Goal: Task Accomplishment & Management: Manage account settings

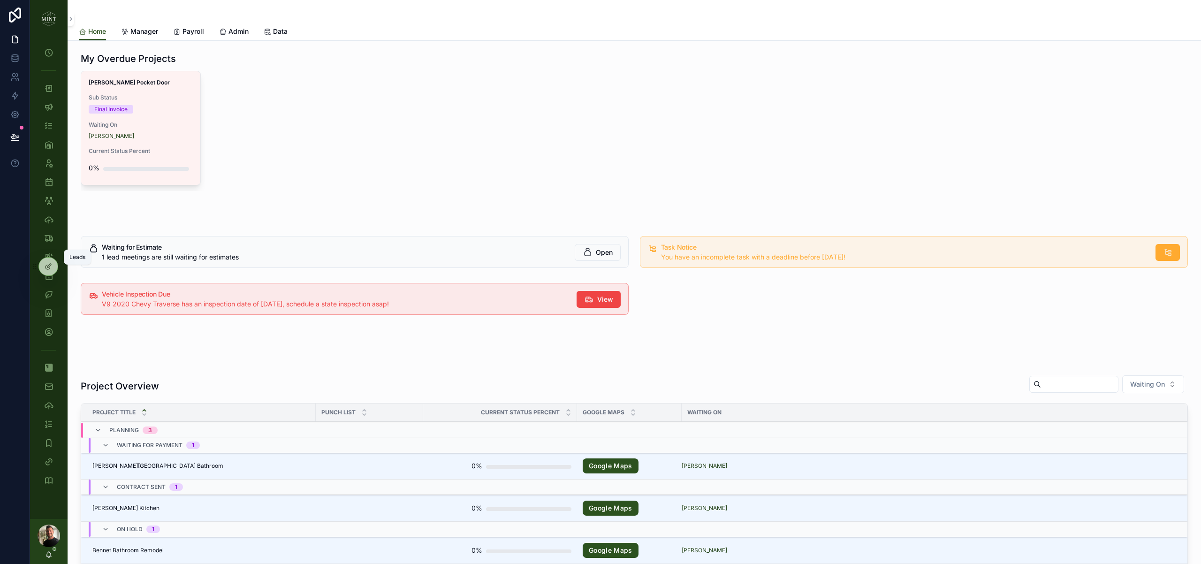
click at [53, 252] on div "Leads" at bounding box center [48, 256] width 15 height 15
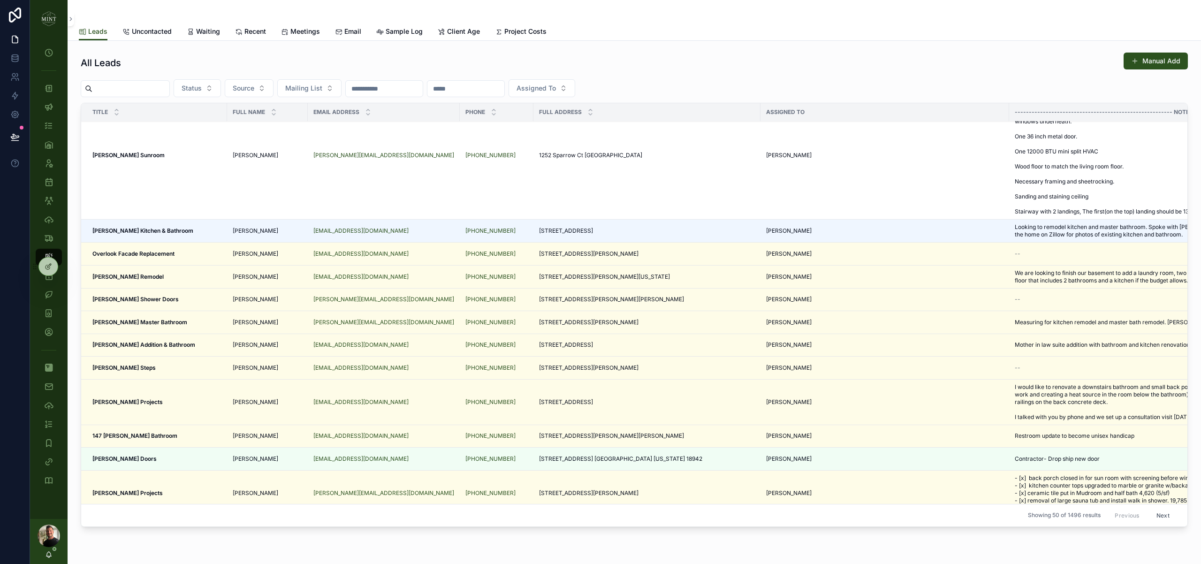
scroll to position [31, 0]
click at [133, 155] on div "Patel Sunroom Patel Sunroom" at bounding box center [156, 155] width 129 height 8
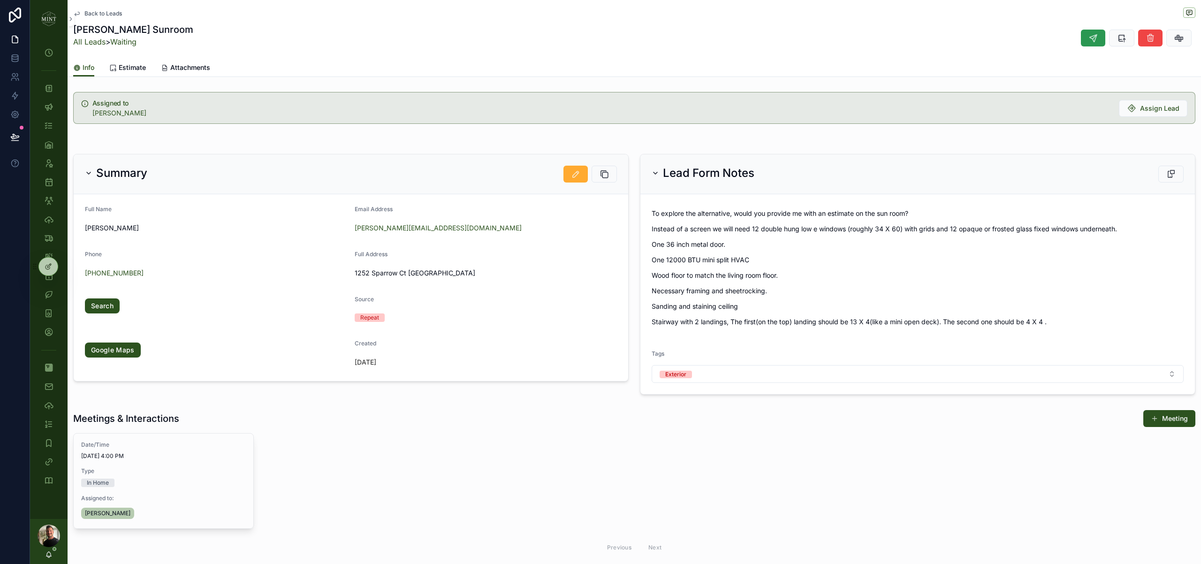
click at [1085, 39] on button "scrollable content" at bounding box center [1092, 38] width 24 height 17
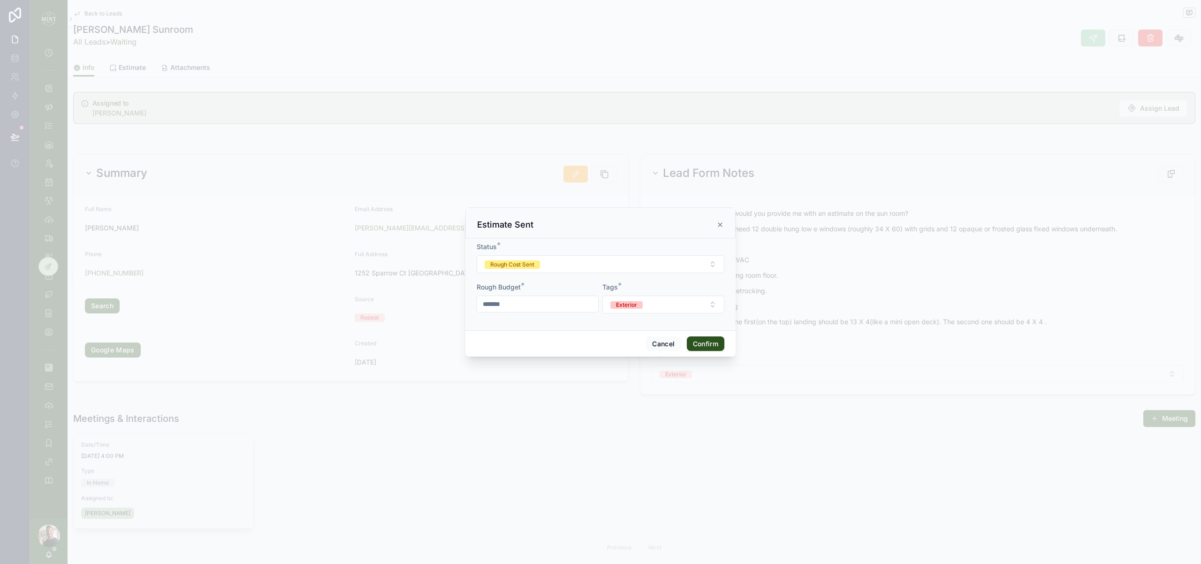
click at [709, 345] on button "Confirm" at bounding box center [706, 343] width 38 height 15
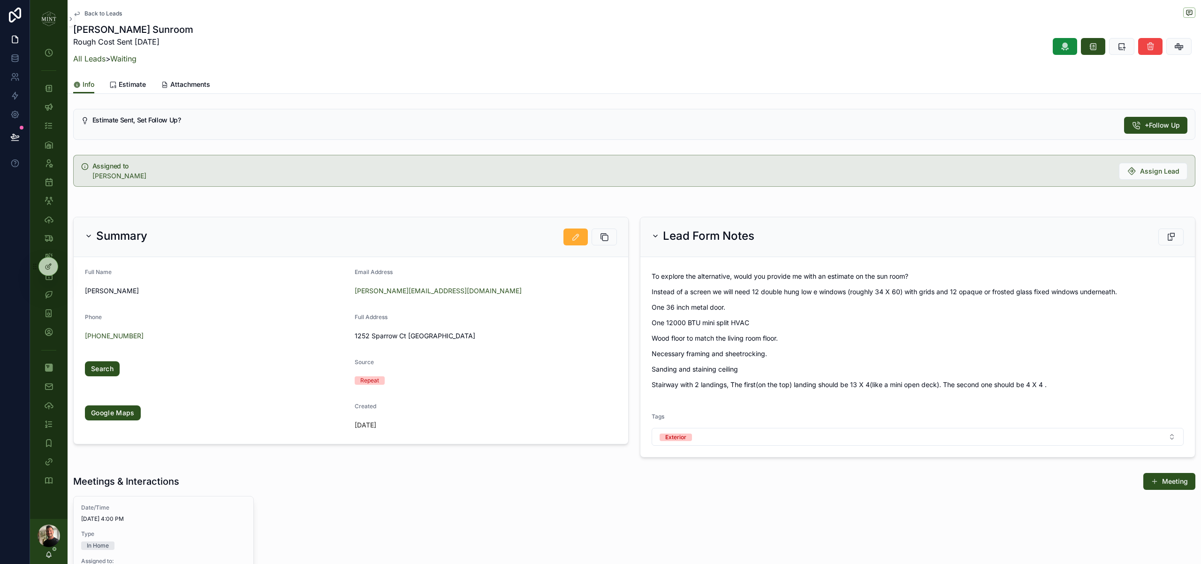
click at [104, 14] on span "Back to Leads" at bounding box center [103, 14] width 38 height 8
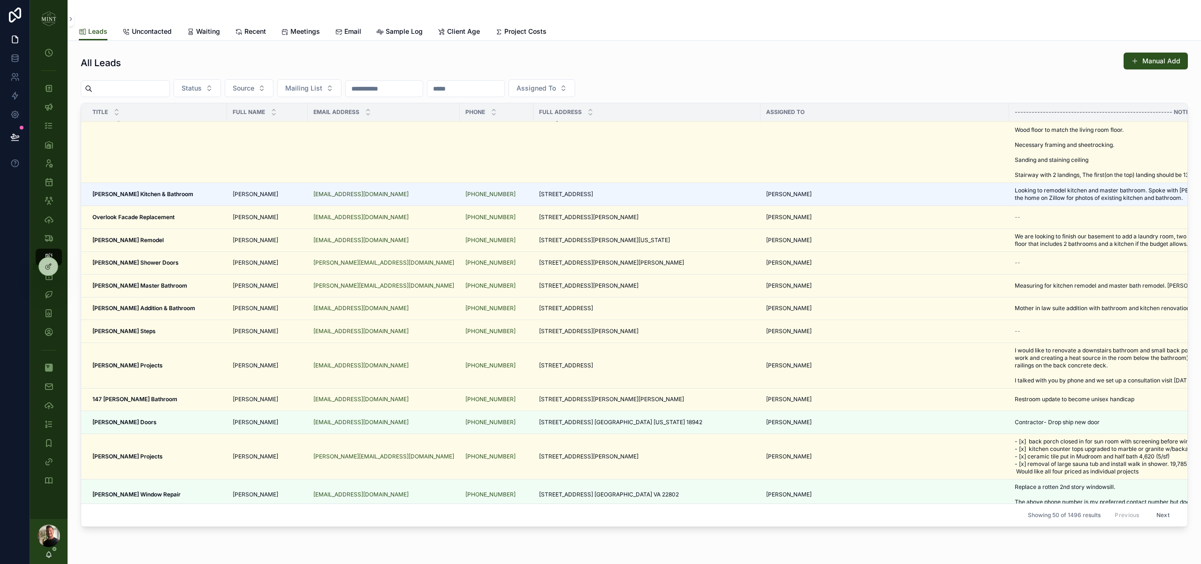
scroll to position [68, 0]
click at [113, 242] on strong "[PERSON_NAME] Remodel" at bounding box center [127, 238] width 71 height 7
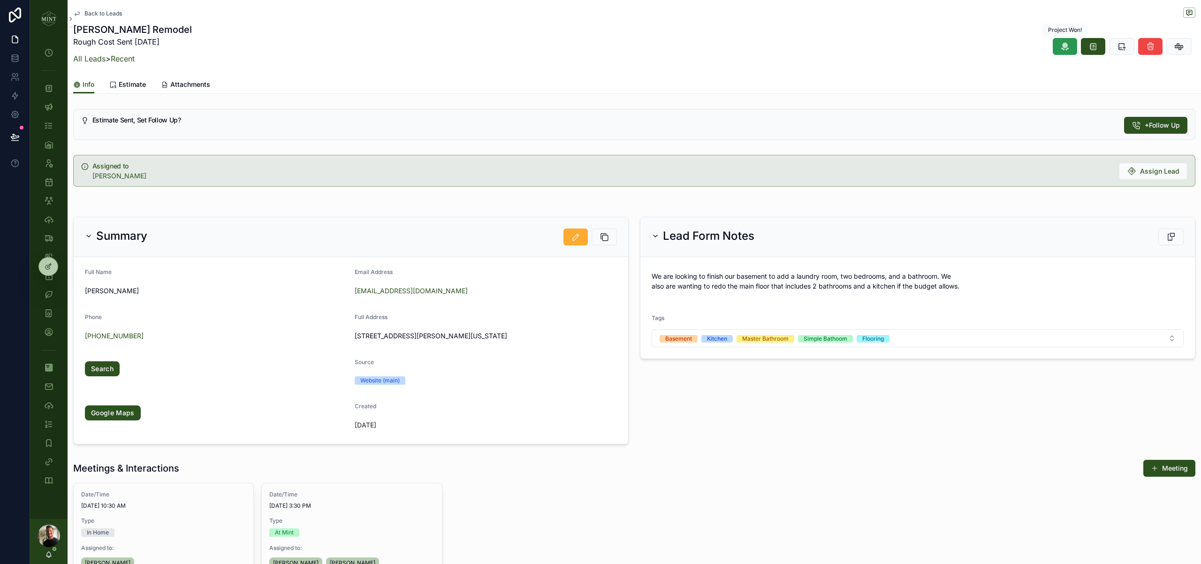
click at [1060, 47] on icon "scrollable content" at bounding box center [1064, 46] width 9 height 9
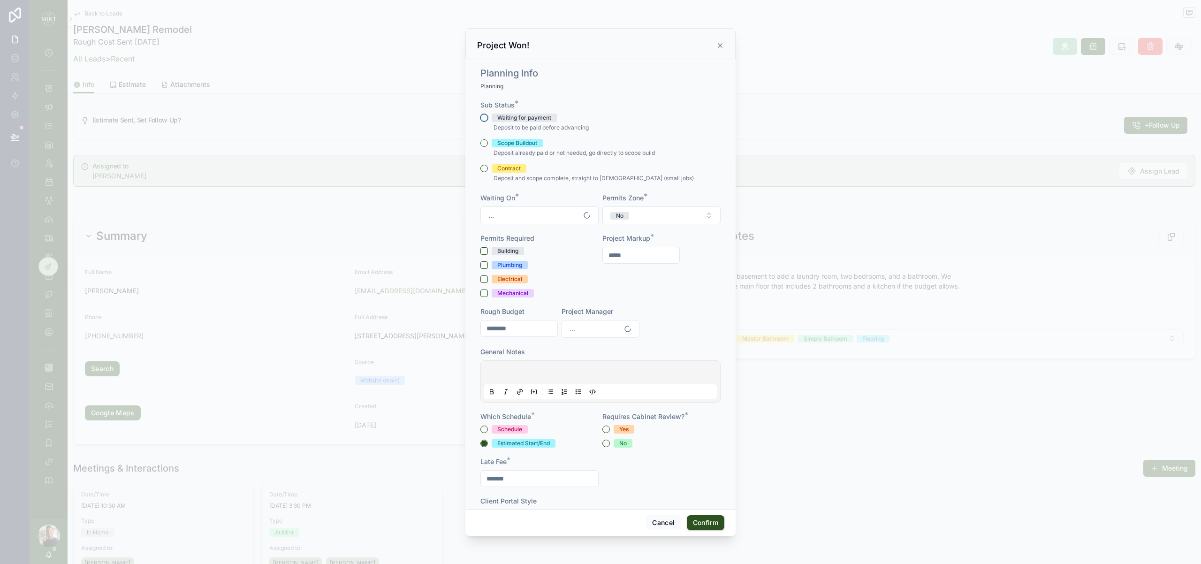
click at [484, 118] on button "Waiting for payment" at bounding box center [484, 118] width 8 height 8
click at [704, 220] on button "No" at bounding box center [661, 215] width 118 height 18
click at [658, 294] on div "[GEOGRAPHIC_DATA]" at bounding box center [661, 291] width 130 height 13
click at [483, 251] on button "Building" at bounding box center [484, 251] width 8 height 8
click at [483, 266] on button "Plumbing" at bounding box center [484, 265] width 8 height 8
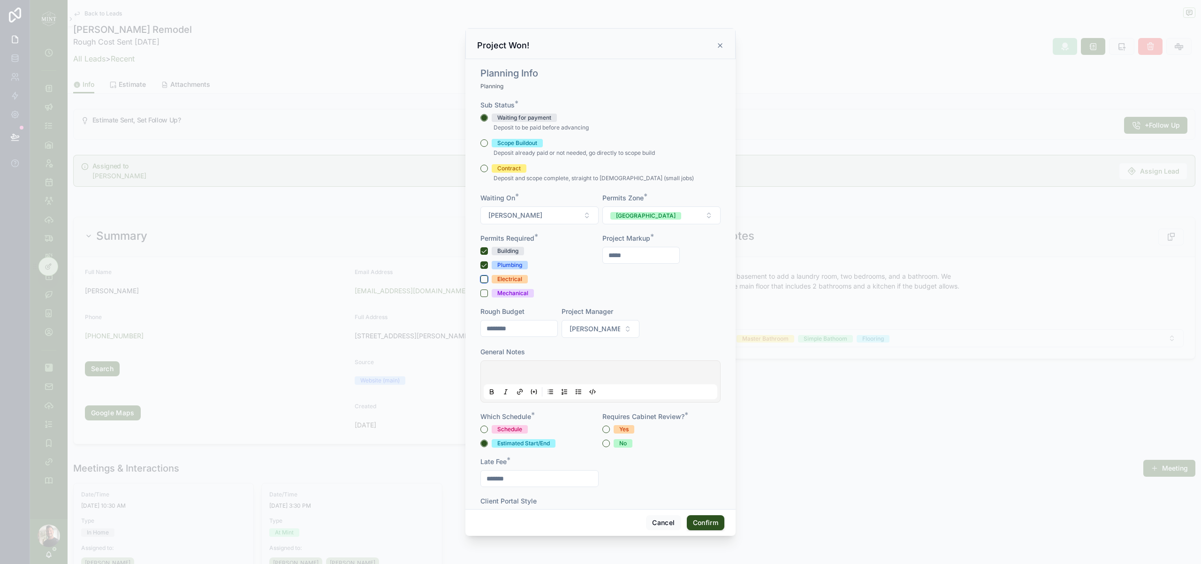
click at [483, 279] on button "Electrical" at bounding box center [484, 279] width 8 height 8
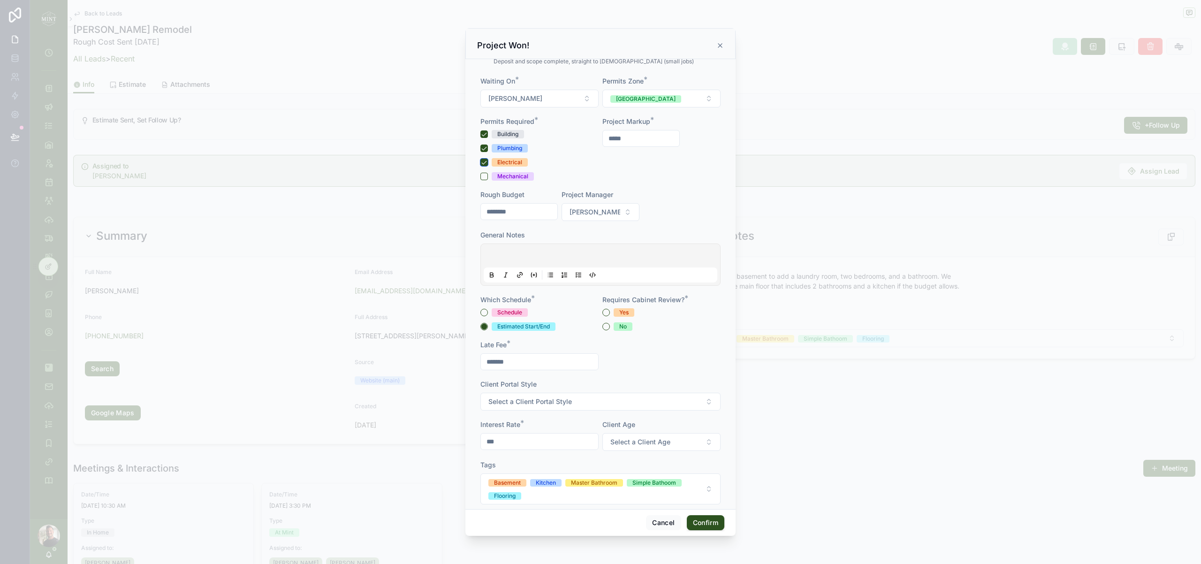
scroll to position [118, 0]
click at [500, 209] on input "********" at bounding box center [519, 210] width 76 height 13
click at [502, 212] on input "********" at bounding box center [519, 210] width 76 height 13
type input "********"
click at [605, 313] on button "Yes" at bounding box center [606, 312] width 8 height 8
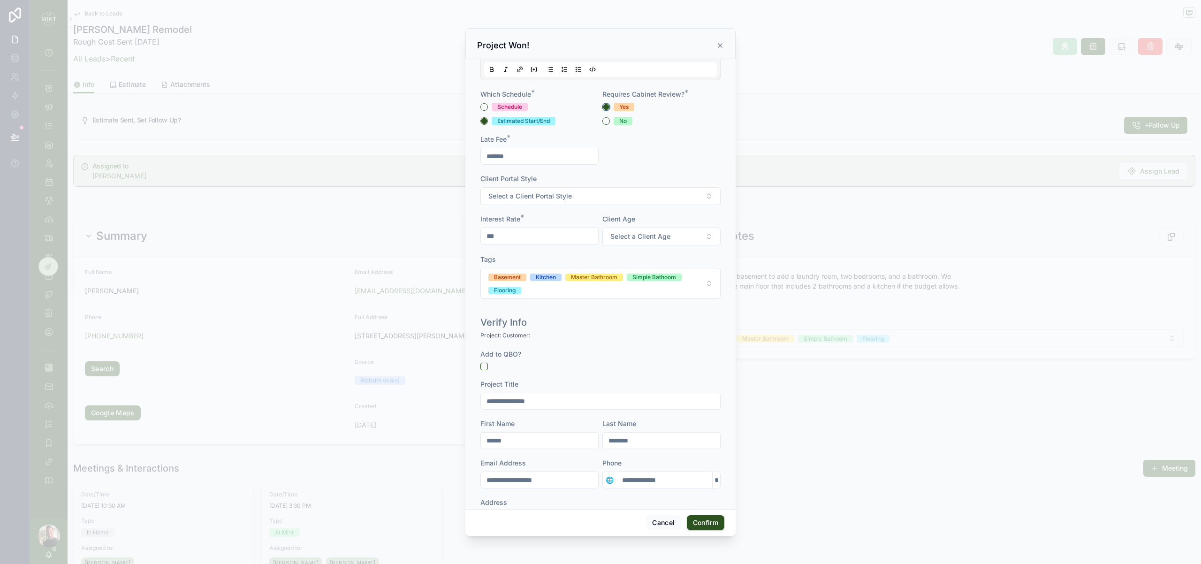
scroll to position [332, 0]
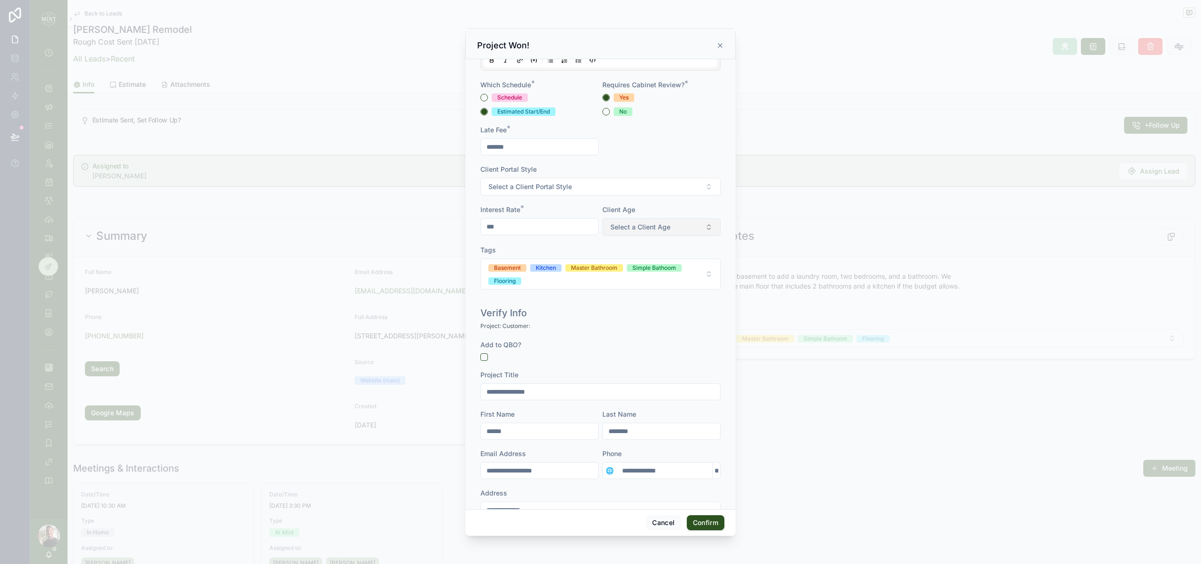
click at [695, 225] on button "Select a Client Age" at bounding box center [661, 227] width 118 height 18
click at [642, 303] on div "50-60" at bounding box center [661, 303] width 130 height 13
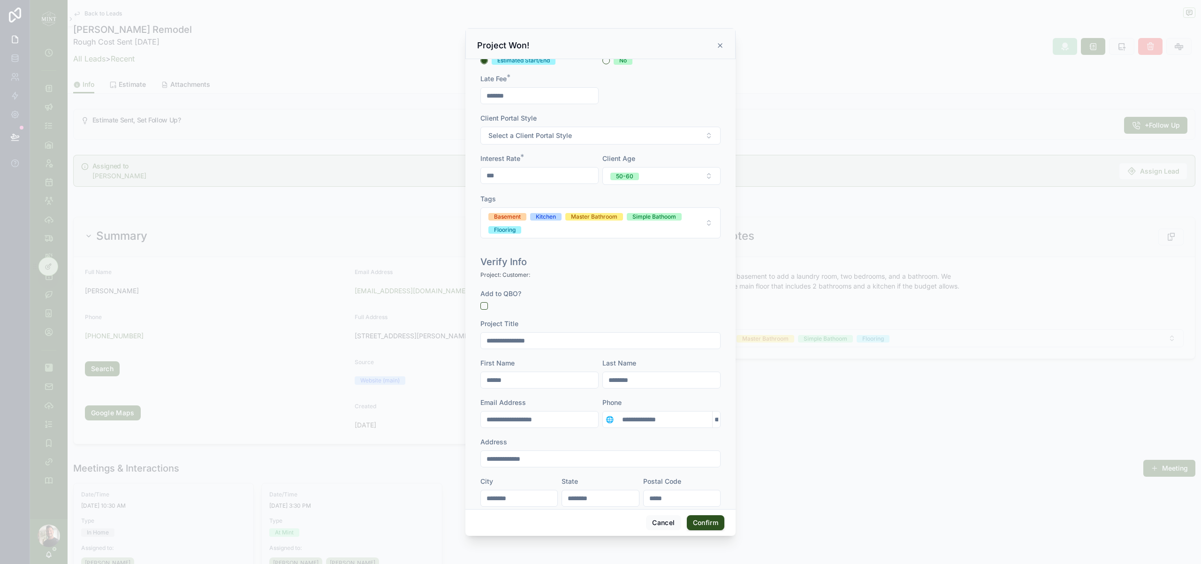
scroll to position [400, 0]
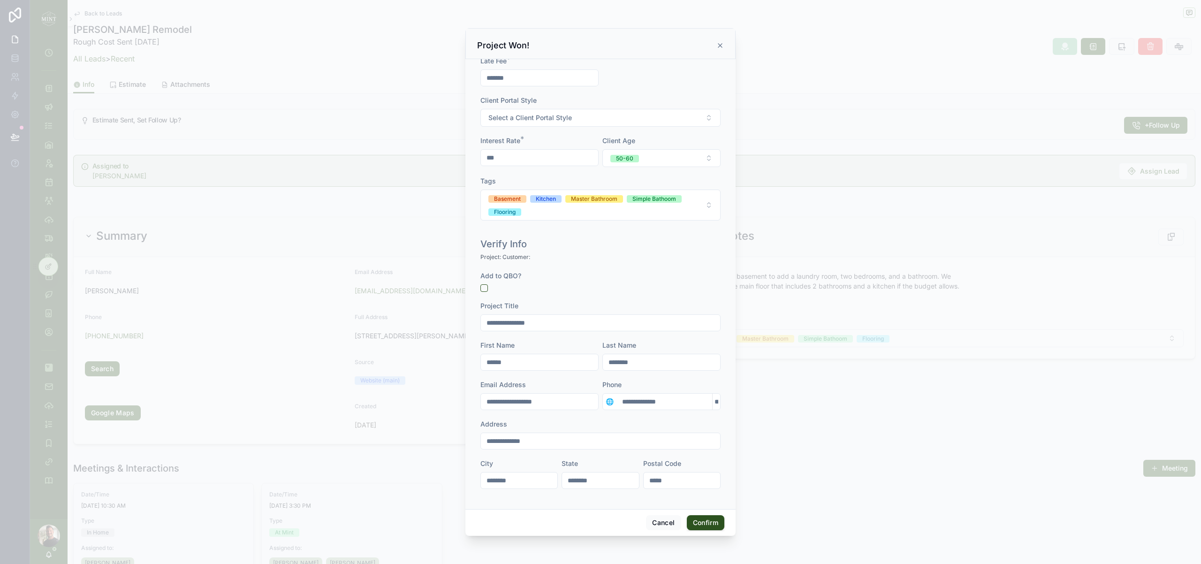
drag, startPoint x: 589, startPoint y: 481, endPoint x: 580, endPoint y: 481, distance: 9.4
click at [572, 481] on input "********" at bounding box center [600, 480] width 76 height 13
type input "**"
click at [708, 521] on button "Confirm" at bounding box center [706, 522] width 38 height 15
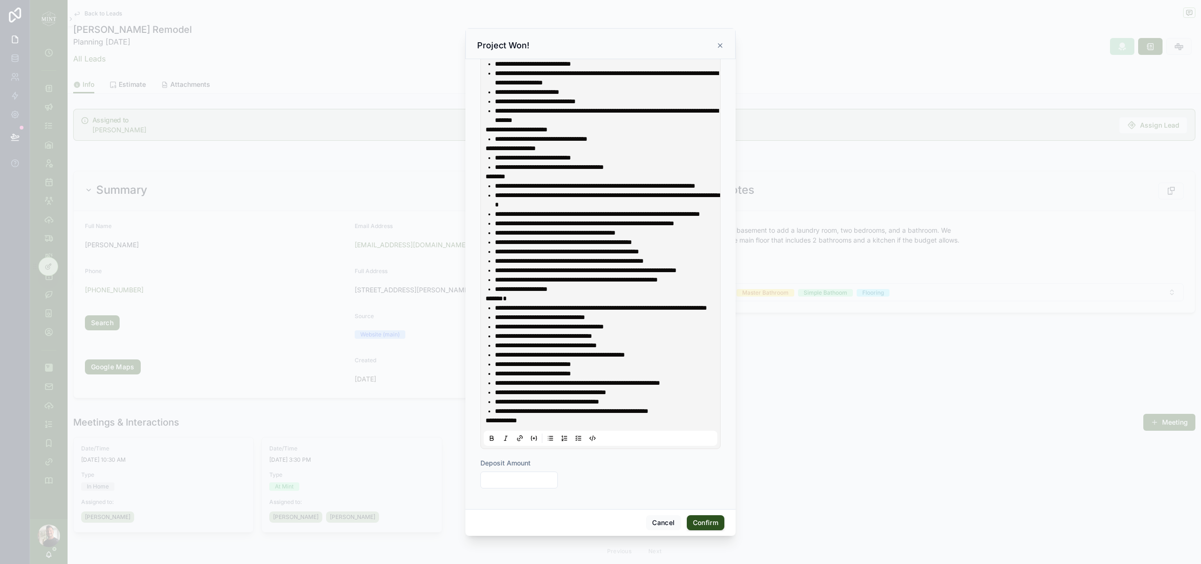
scroll to position [380, 0]
drag, startPoint x: 542, startPoint y: 421, endPoint x: 466, endPoint y: 422, distance: 76.0
click at [466, 422] on div "**********" at bounding box center [600, 284] width 270 height 450
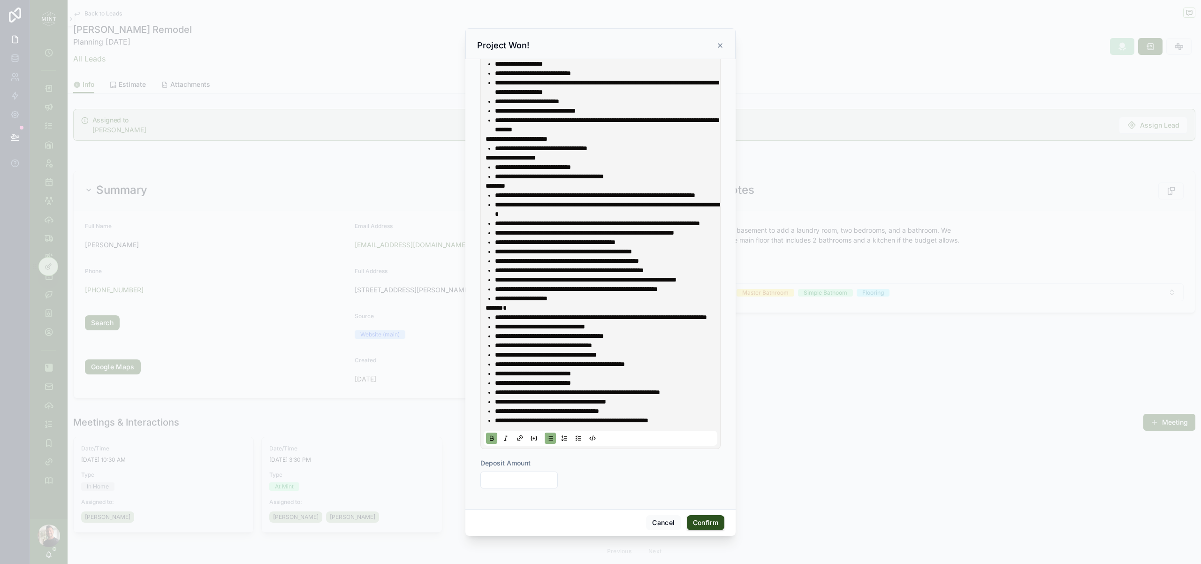
scroll to position [327, 0]
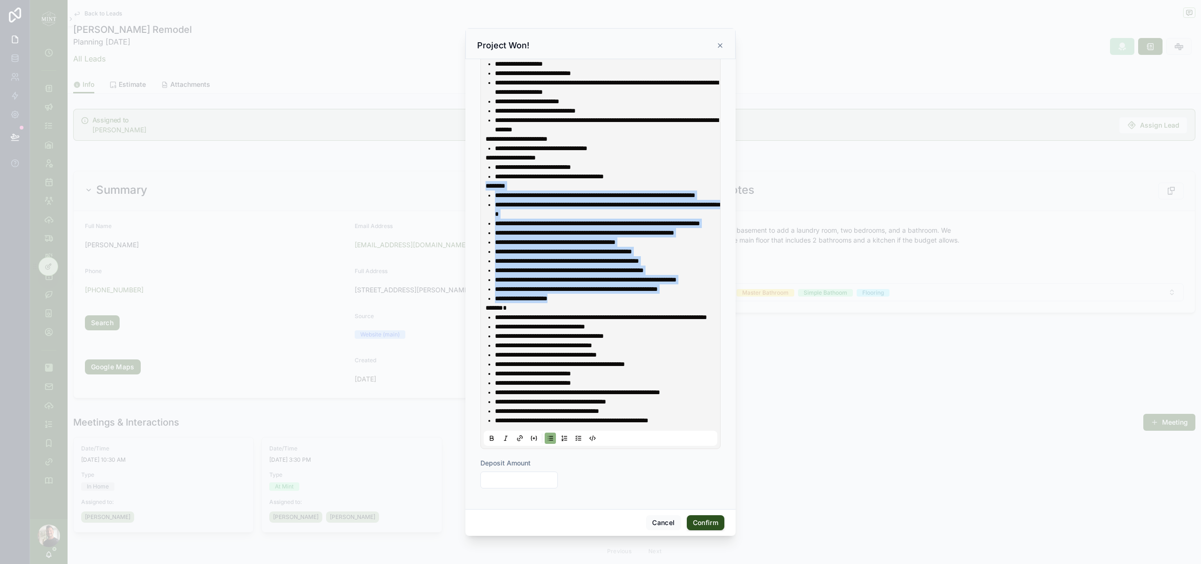
drag, startPoint x: 571, startPoint y: 332, endPoint x: 482, endPoint y: 185, distance: 172.1
click at [482, 185] on div "**********" at bounding box center [600, 127] width 240 height 642
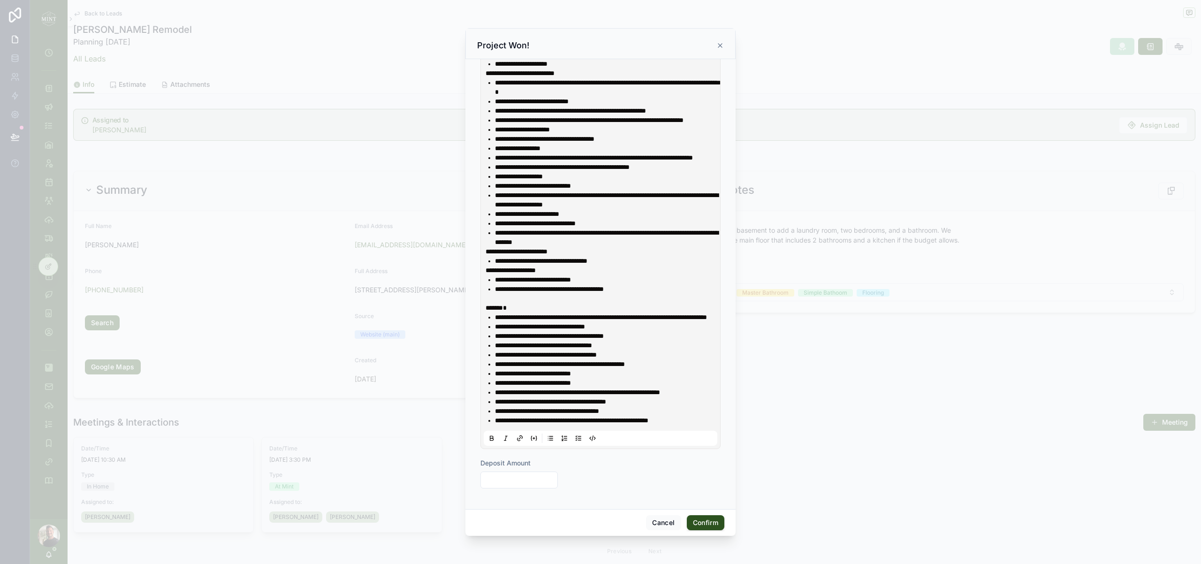
scroll to position [211, 0]
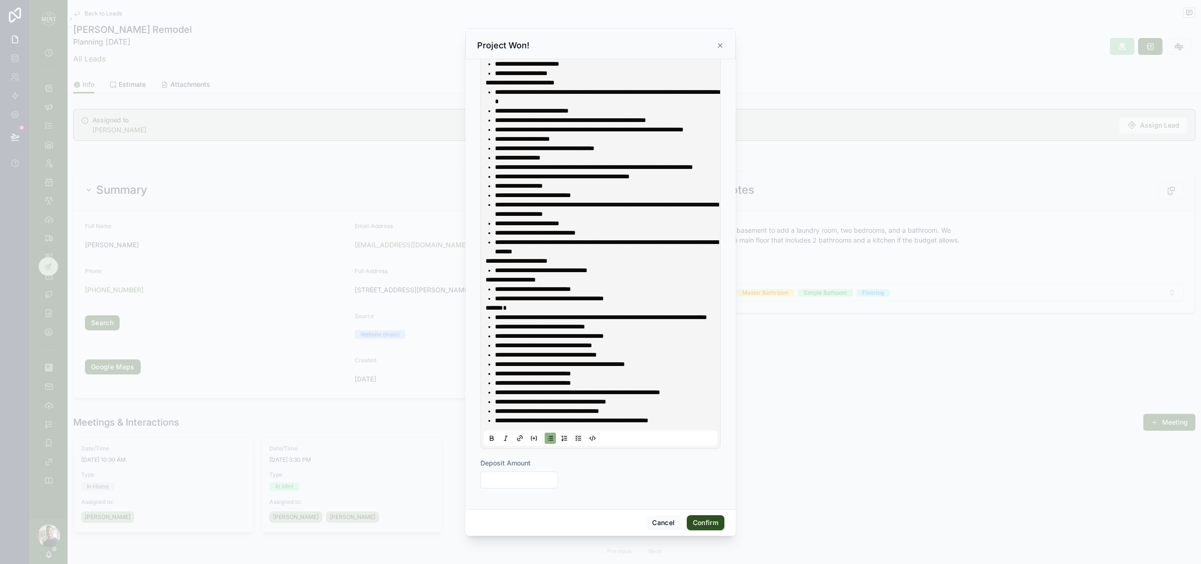
click at [707, 420] on li "**********" at bounding box center [607, 419] width 224 height 9
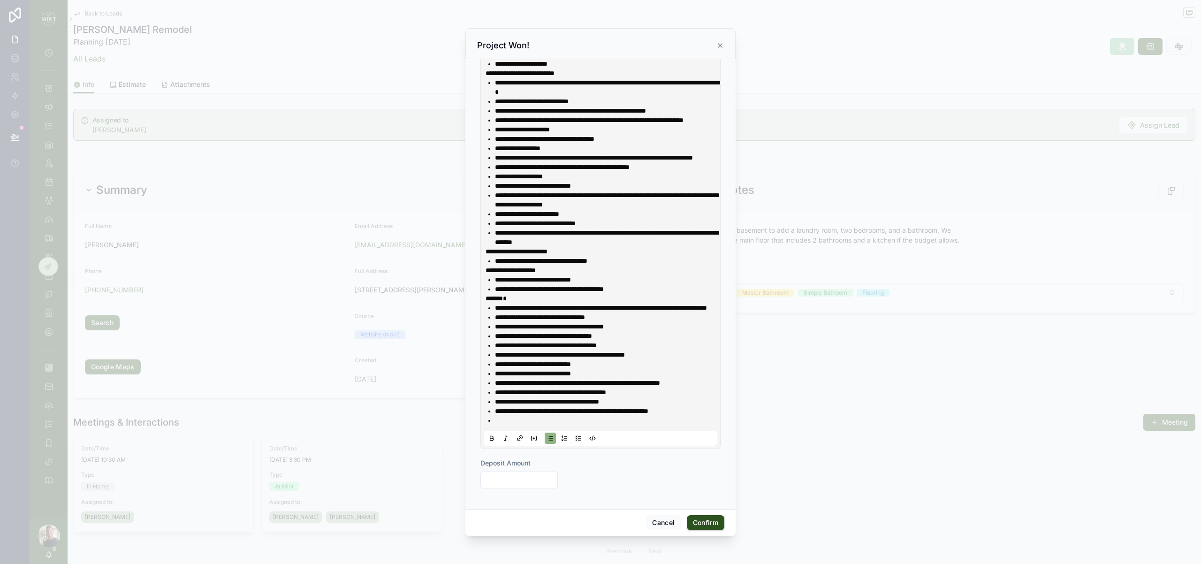
scroll to position [220, 0]
paste div
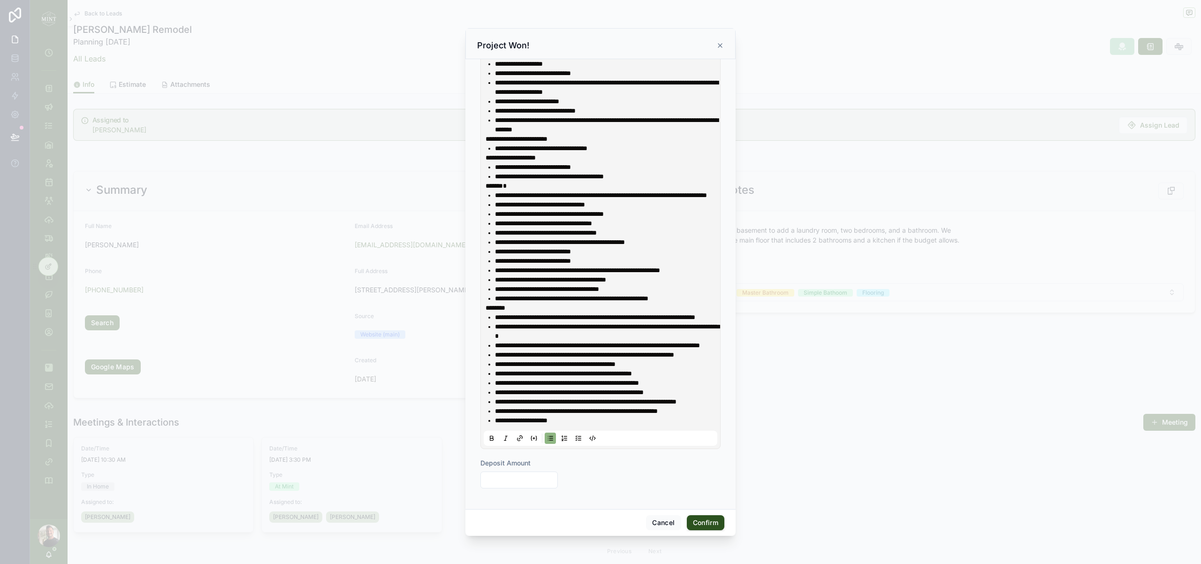
click at [562, 312] on p "********" at bounding box center [602, 307] width 234 height 9
click at [513, 473] on input "text" at bounding box center [519, 479] width 76 height 13
type input "*********"
click at [693, 523] on button "Confirm" at bounding box center [706, 522] width 38 height 15
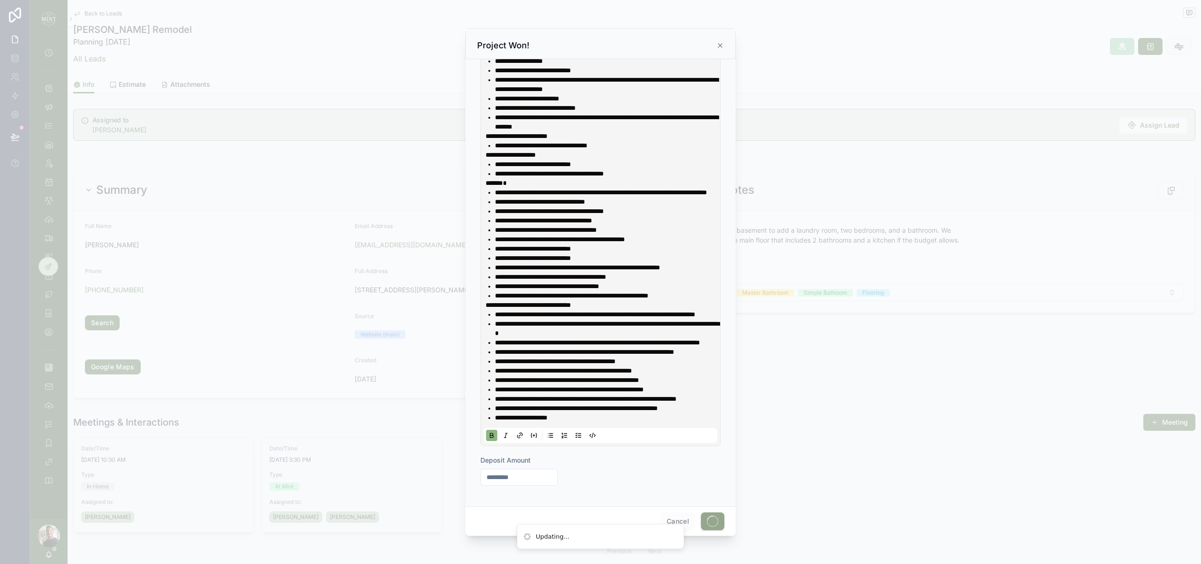
scroll to position [0, 0]
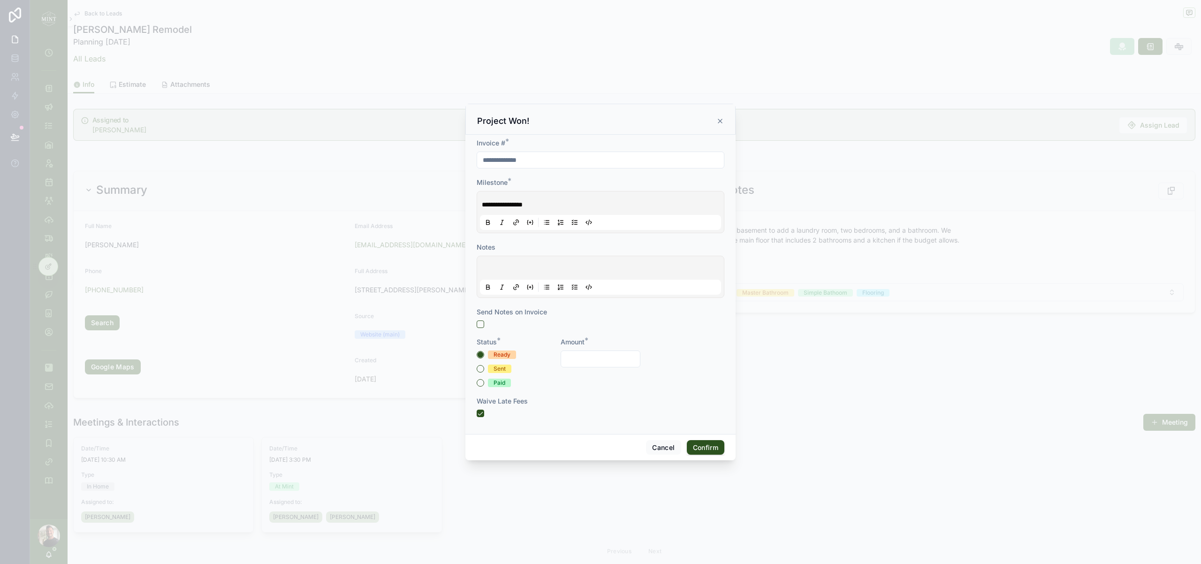
click at [585, 362] on input "text" at bounding box center [600, 358] width 79 height 13
type input "*********"
click at [705, 449] on button "Confirm" at bounding box center [706, 447] width 38 height 15
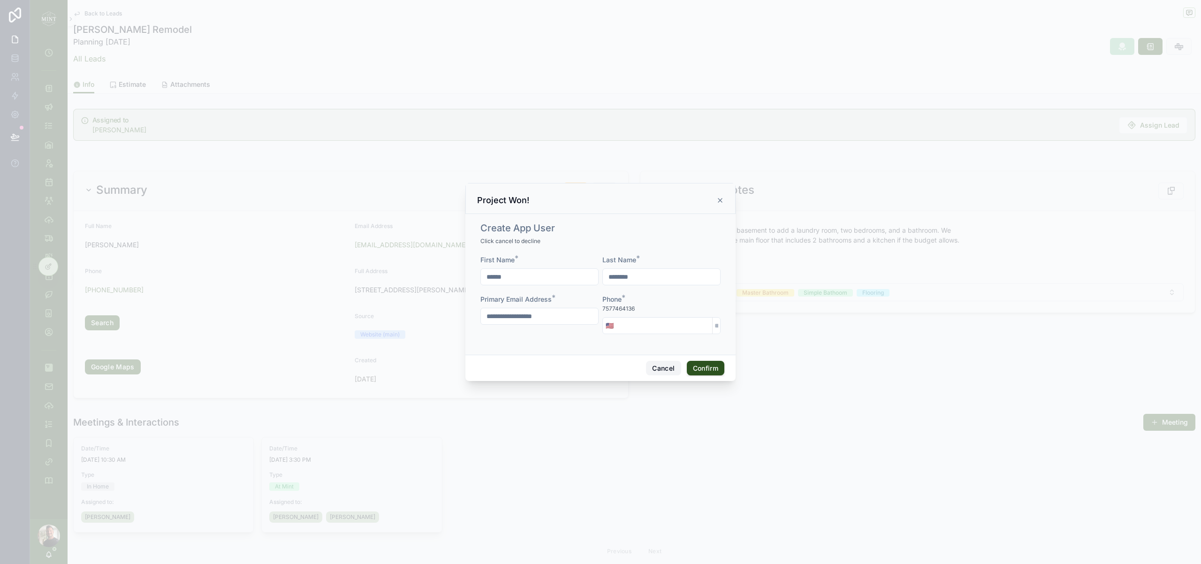
click at [657, 370] on button "Cancel" at bounding box center [663, 368] width 35 height 15
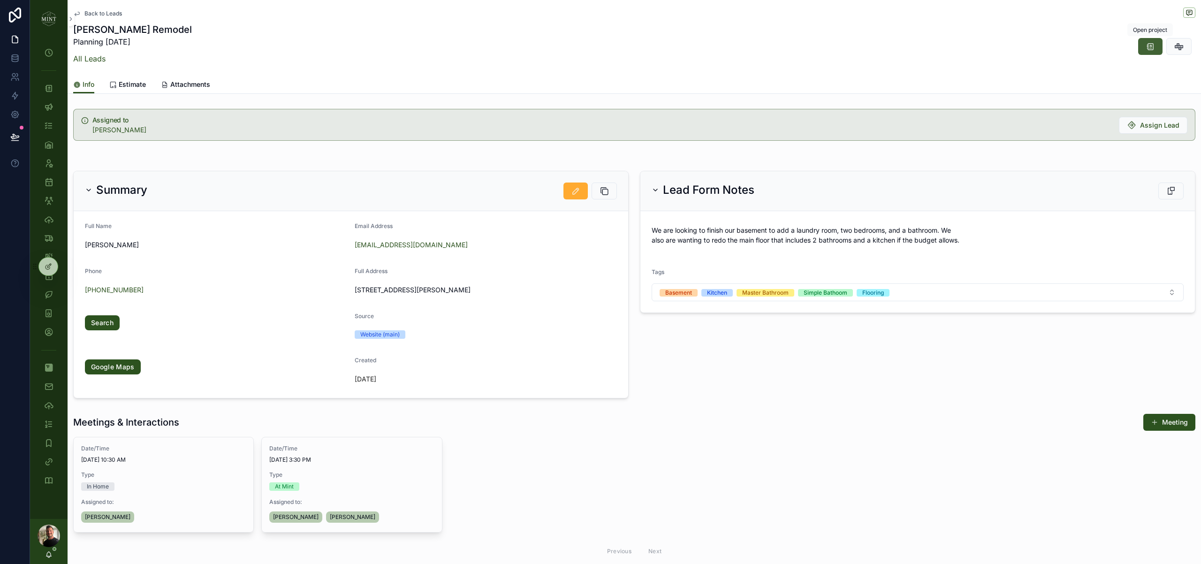
click at [1146, 48] on icon "scrollable content" at bounding box center [1149, 46] width 9 height 9
drag, startPoint x: 46, startPoint y: 87, endPoint x: 319, endPoint y: 136, distance: 277.3
click at [46, 87] on icon "scrollable content" at bounding box center [48, 87] width 9 height 9
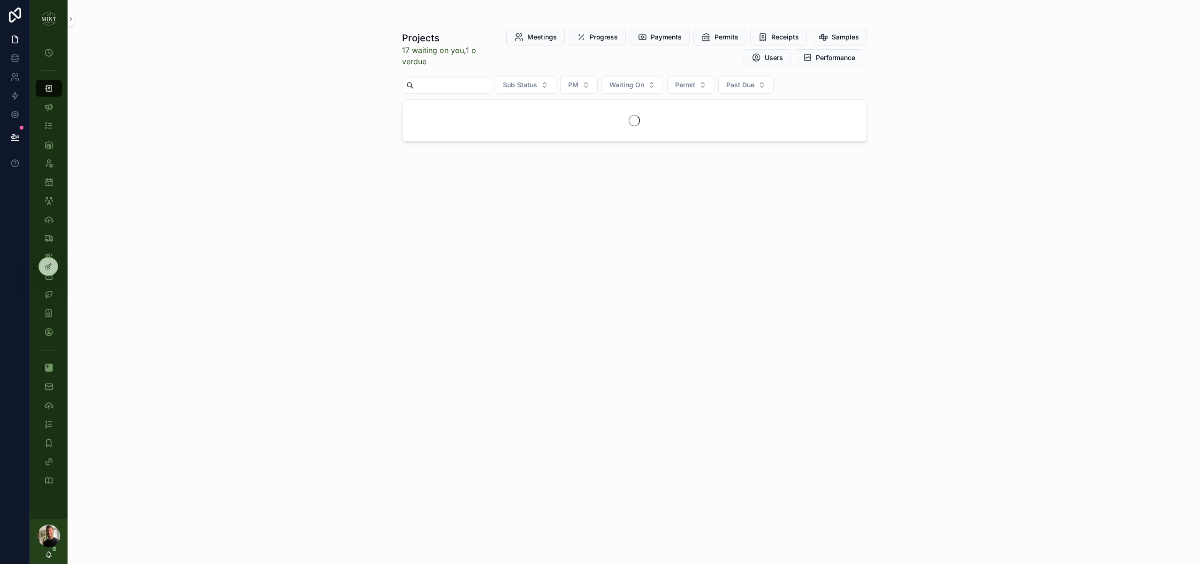
click at [457, 88] on input "scrollable content" at bounding box center [452, 85] width 77 height 13
type input "******"
click at [421, 111] on icon "scrollable content" at bounding box center [423, 112] width 8 height 8
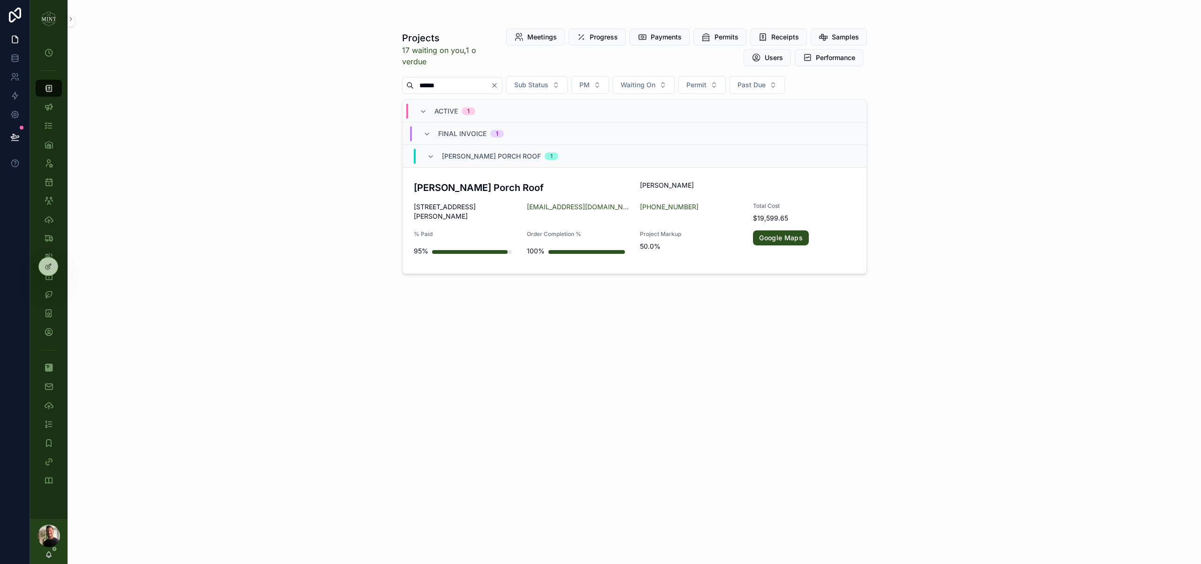
click at [461, 194] on h3 "Swartzentruber Porch Roof" at bounding box center [521, 188] width 215 height 14
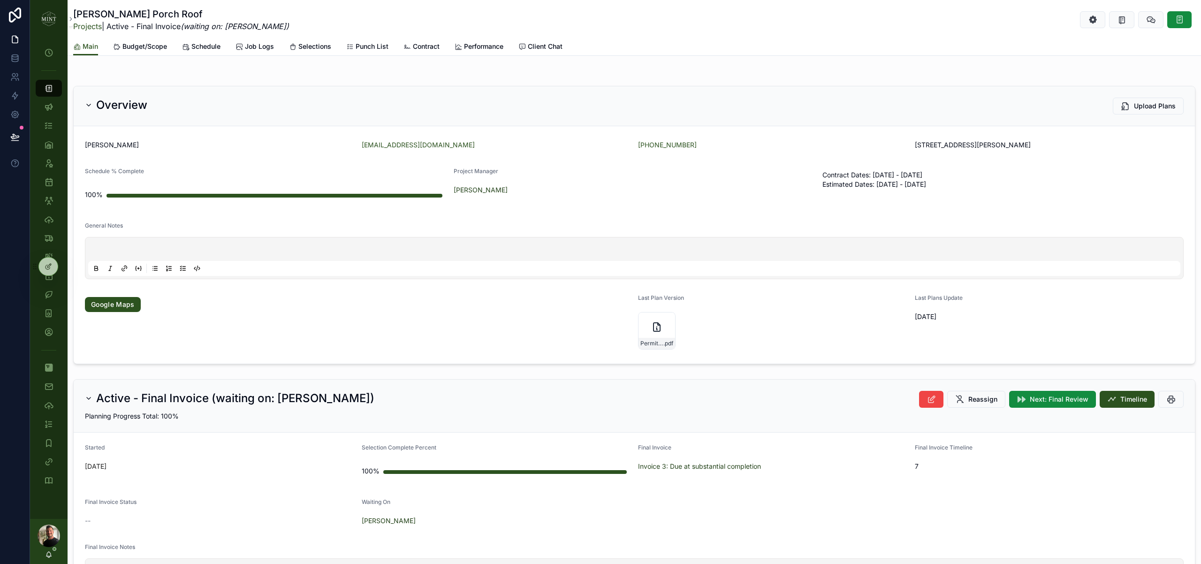
click at [163, 47] on span "Budget/Scope" at bounding box center [144, 46] width 45 height 9
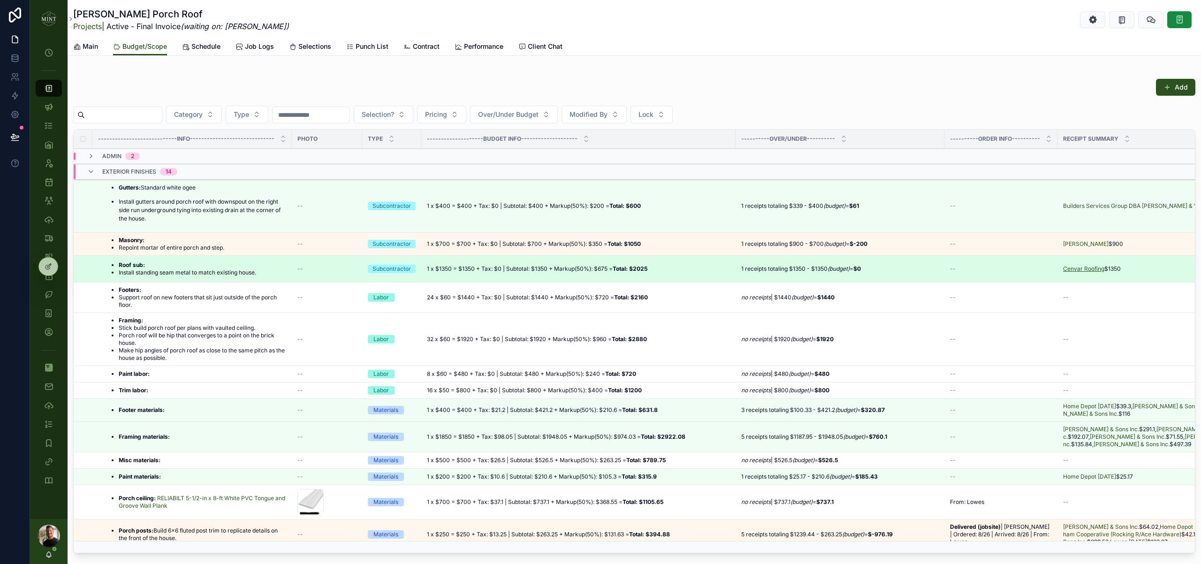
click at [1079, 271] on link "Cenvar Roofing" at bounding box center [1083, 268] width 41 height 7
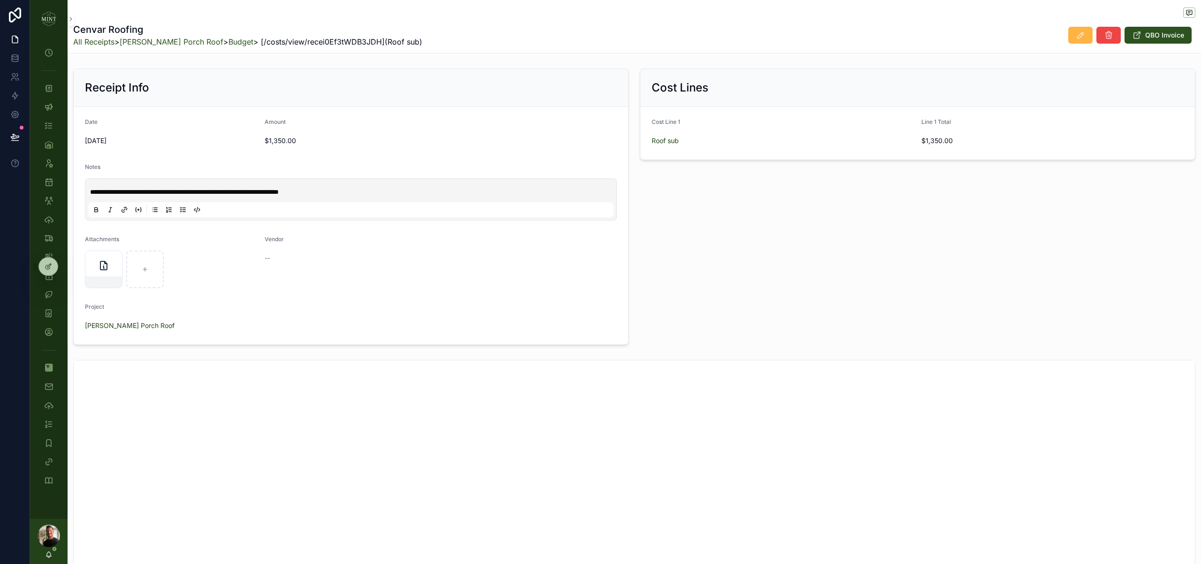
click at [1075, 36] on button "scrollable content" at bounding box center [1080, 35] width 24 height 17
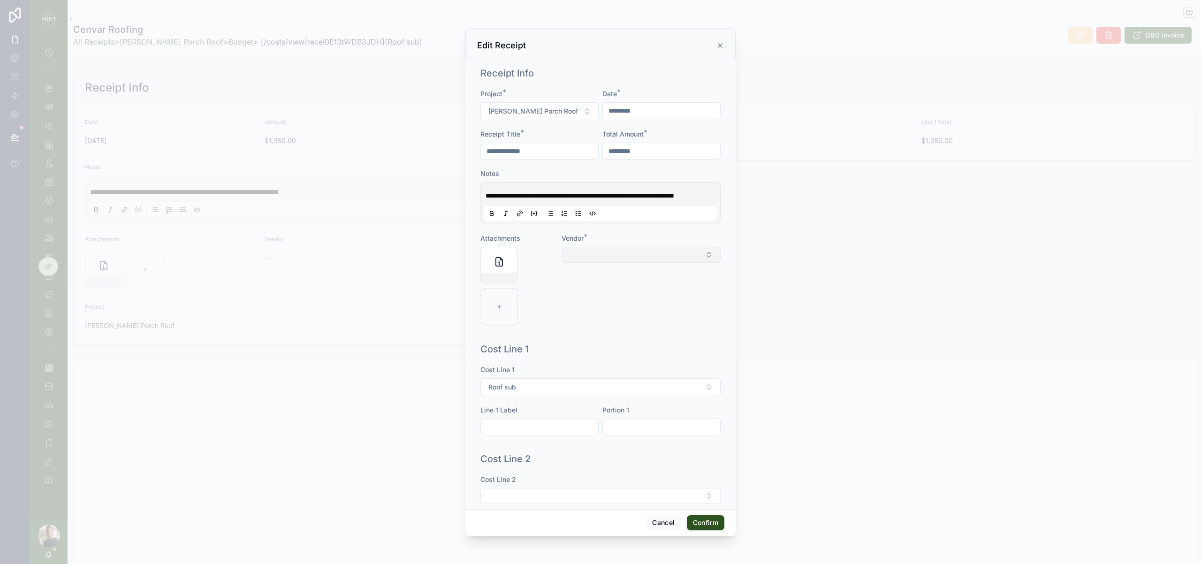
click at [664, 263] on button "Select Button" at bounding box center [640, 255] width 159 height 16
type input "******"
click at [713, 525] on button "Confirm" at bounding box center [706, 522] width 38 height 15
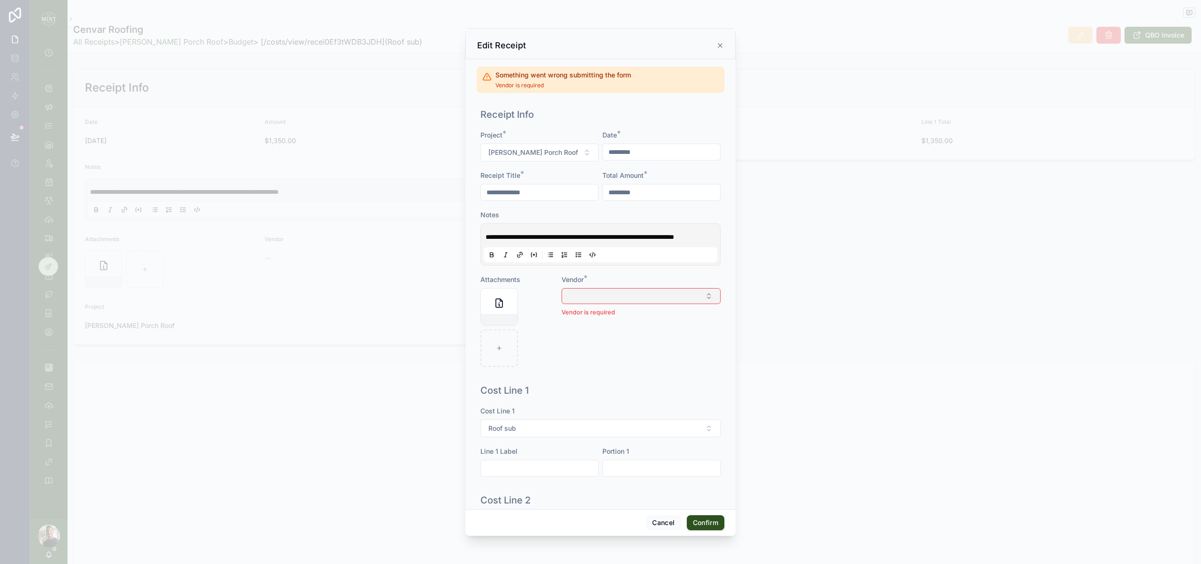
click at [698, 304] on button "Select Button" at bounding box center [640, 296] width 159 height 16
click at [676, 341] on div "Cenvar Roofing" at bounding box center [641, 342] width 130 height 15
click at [709, 525] on button "Confirm" at bounding box center [706, 522] width 38 height 15
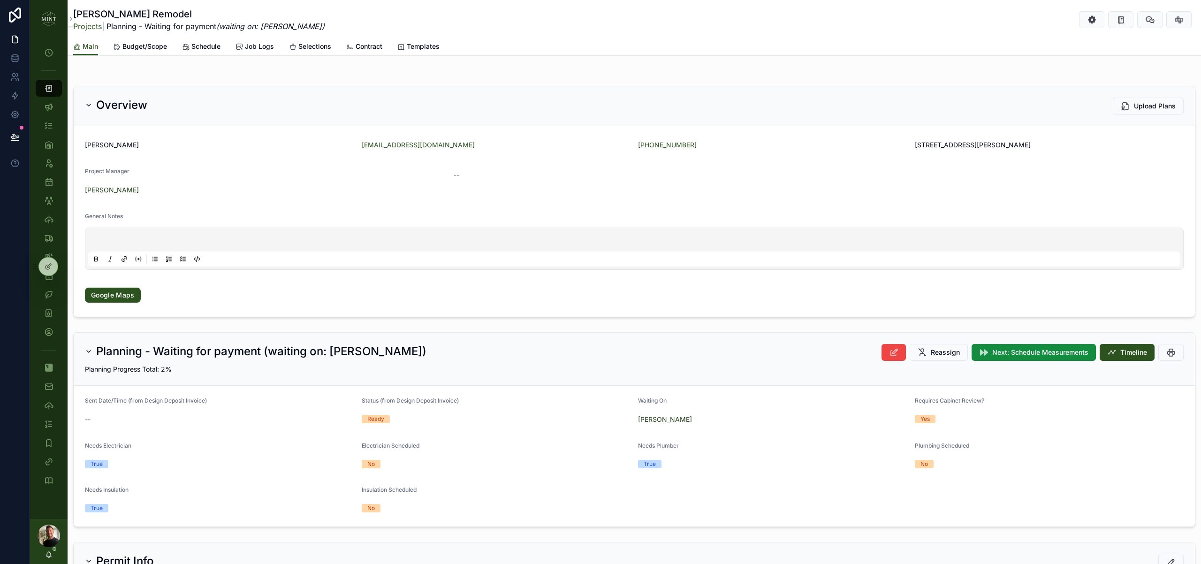
click at [372, 46] on span "Contract" at bounding box center [368, 46] width 27 height 9
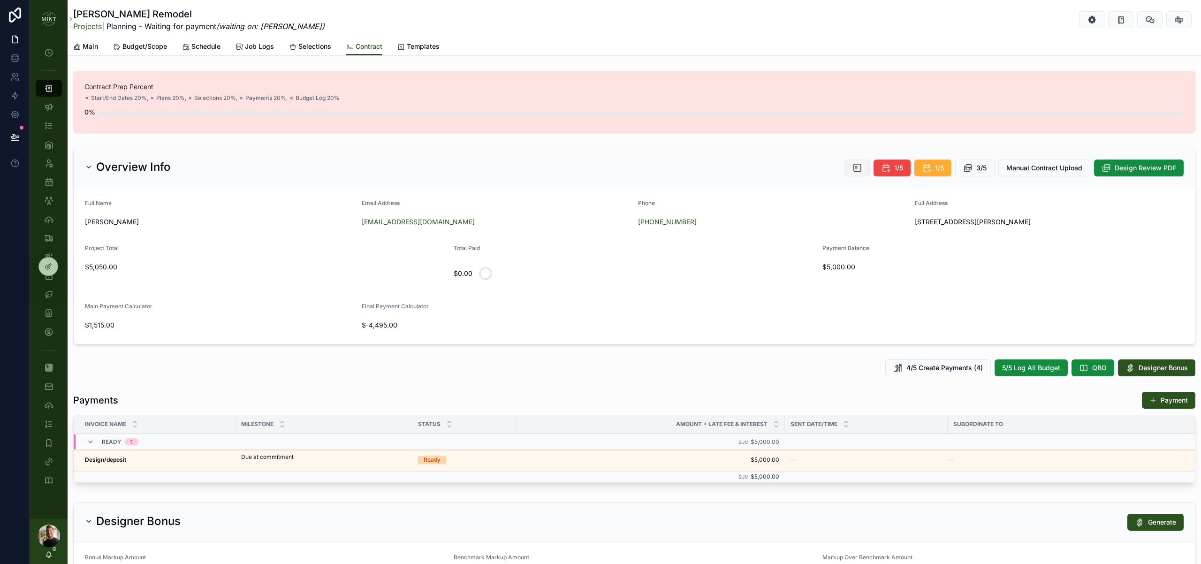
click at [862, 170] on button "scrollable content" at bounding box center [856, 167] width 25 height 17
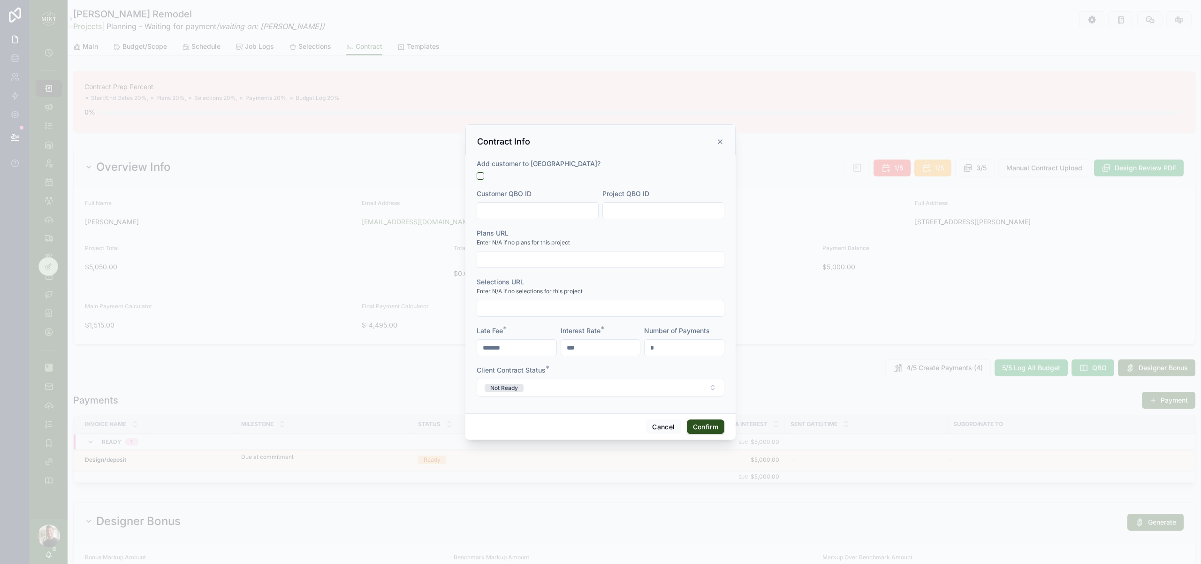
click at [516, 207] on input "text" at bounding box center [537, 210] width 121 height 13
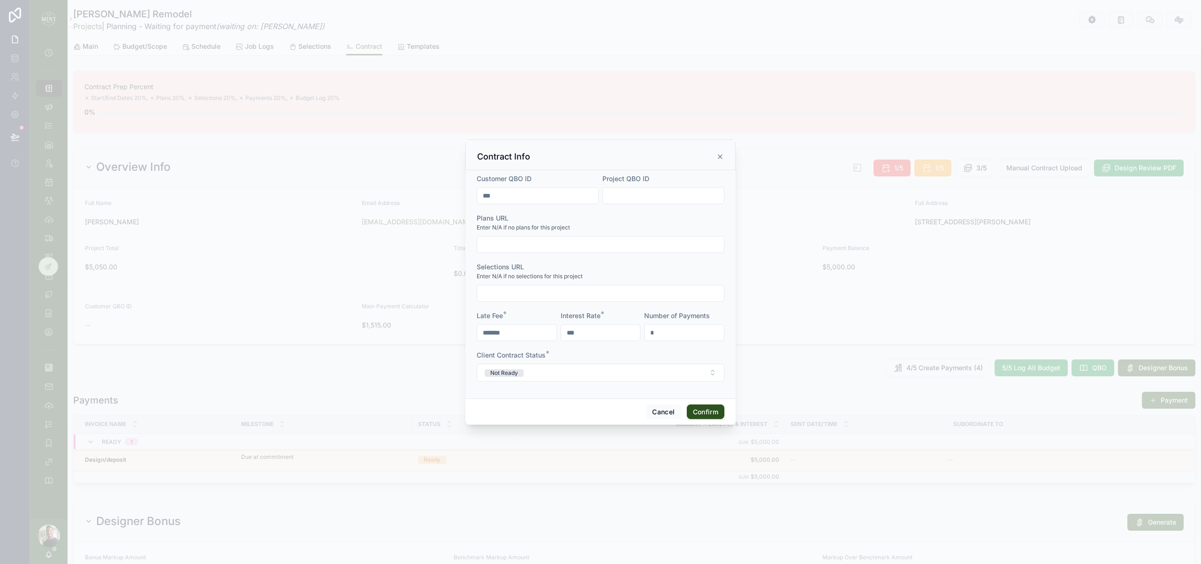
type input "***"
click at [720, 410] on button "Confirm" at bounding box center [706, 411] width 38 height 15
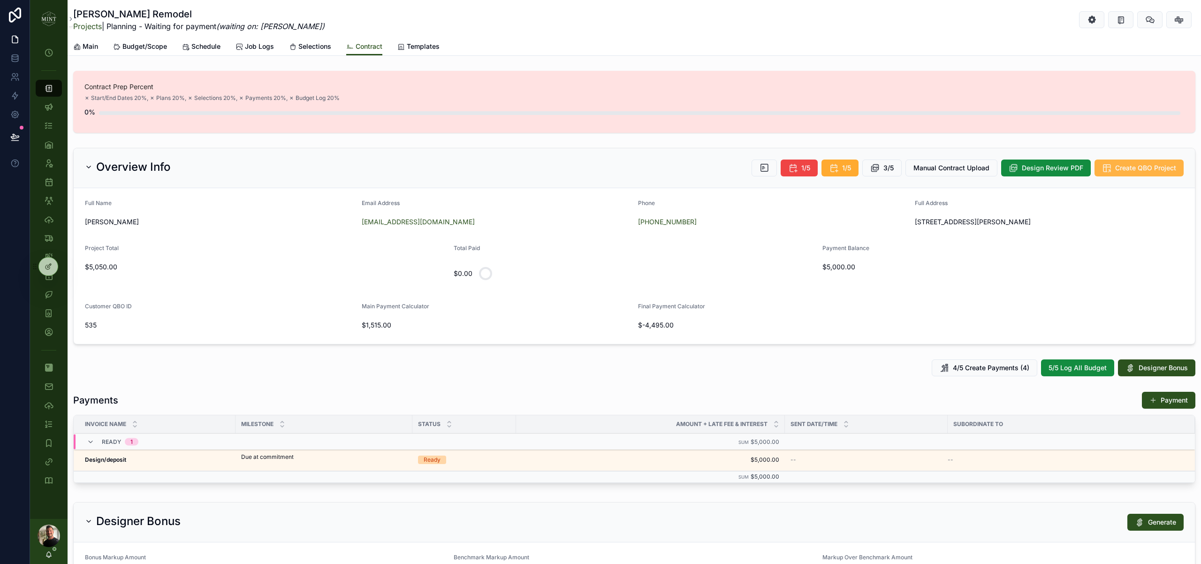
click at [1154, 167] on span "Create QBO Project" at bounding box center [1145, 167] width 61 height 9
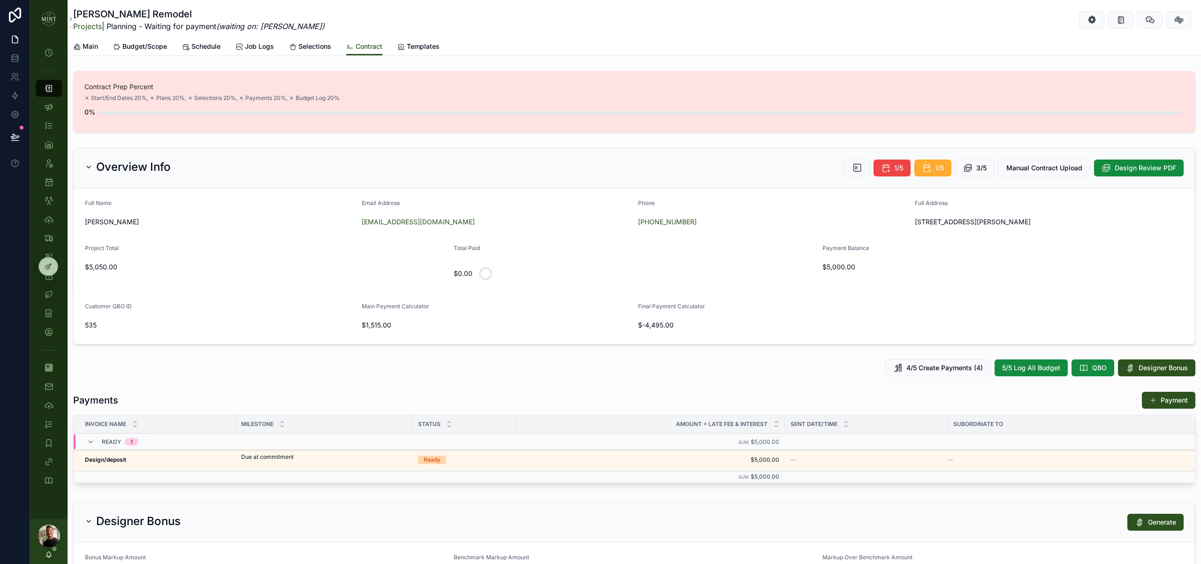
click at [595, 395] on div "Payments Payment" at bounding box center [634, 400] width 1122 height 18
click at [0, 0] on button "scrollable content" at bounding box center [0, 0] width 0 height 0
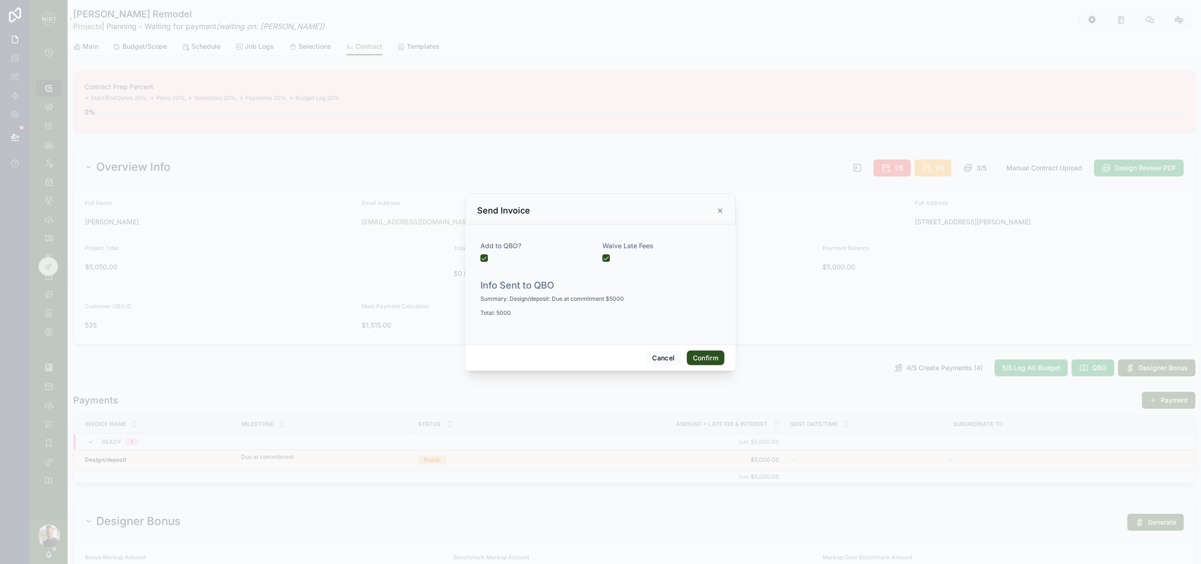
click at [708, 356] on button "Confirm" at bounding box center [706, 357] width 38 height 15
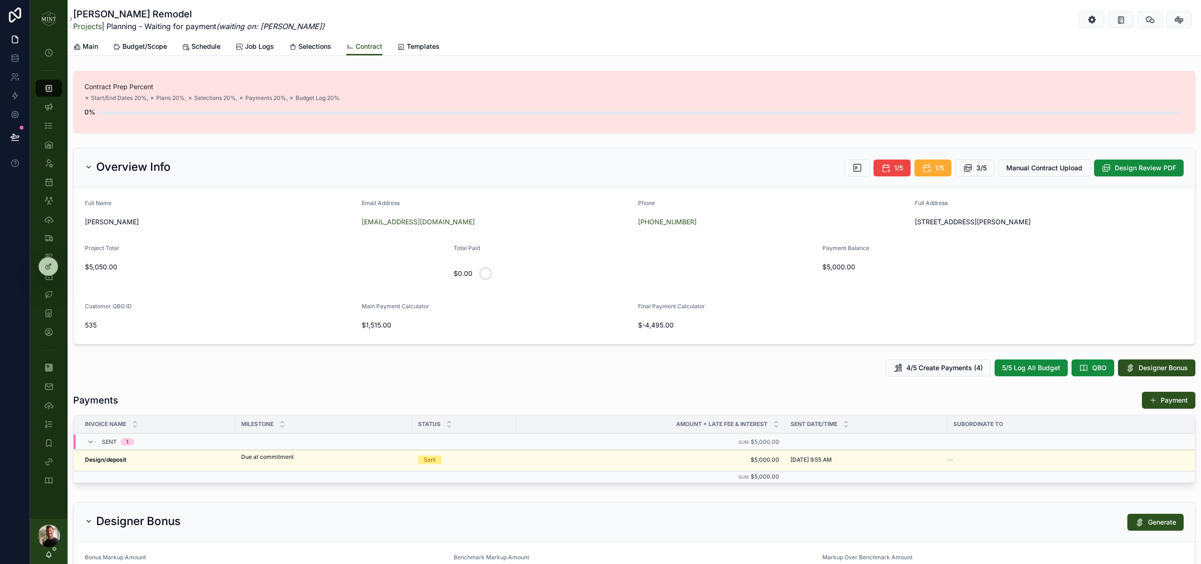
click at [147, 48] on span "Budget/Scope" at bounding box center [144, 46] width 45 height 9
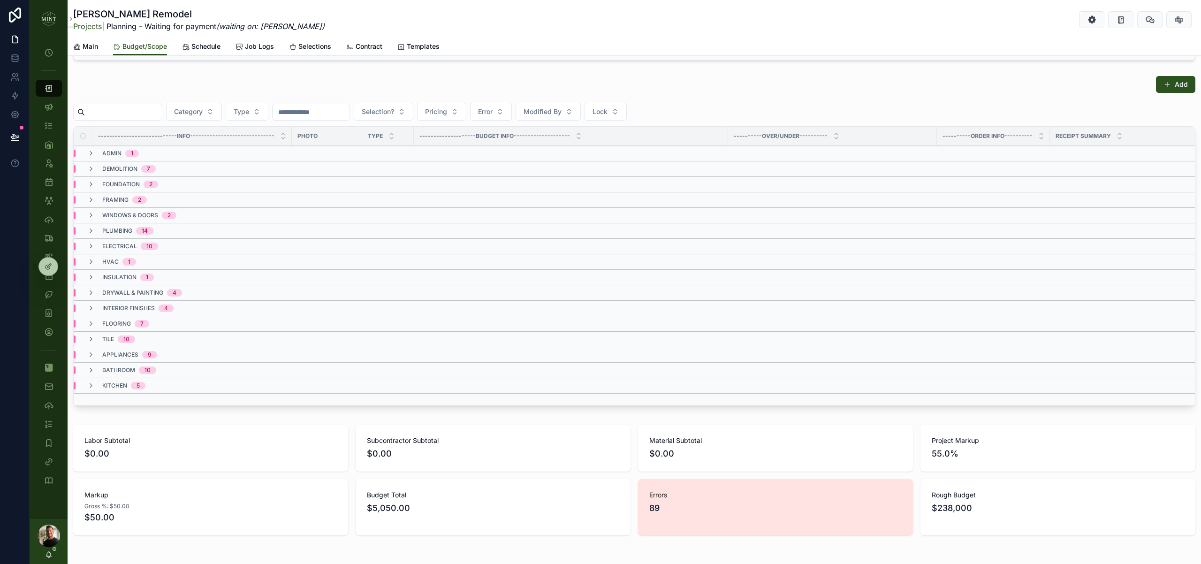
scroll to position [132, 0]
click at [96, 383] on div "kitchen 5" at bounding box center [116, 385] width 58 height 8
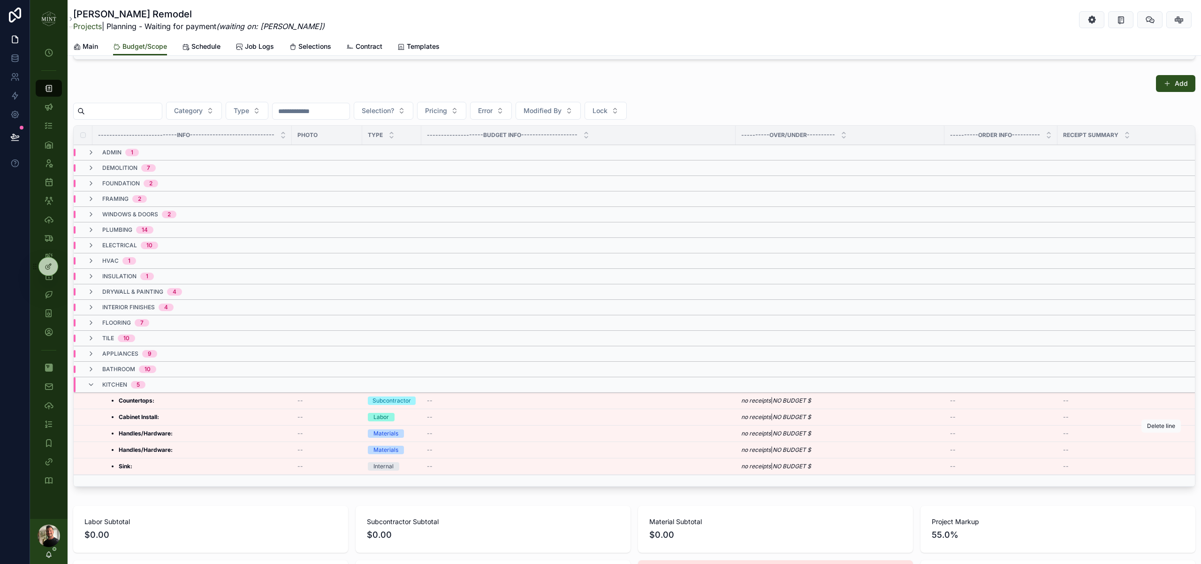
click at [0, 0] on button "scrollable content" at bounding box center [0, 0] width 0 height 0
click at [93, 385] on icon "scrollable content" at bounding box center [91, 385] width 8 height 8
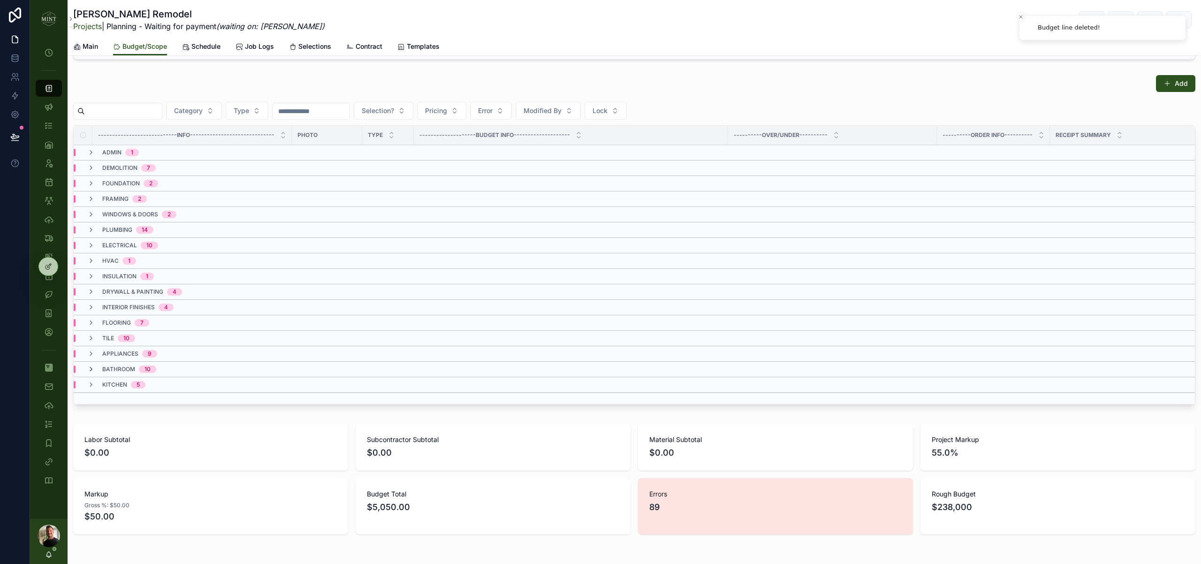
click at [91, 369] on icon "scrollable content" at bounding box center [91, 369] width 8 height 8
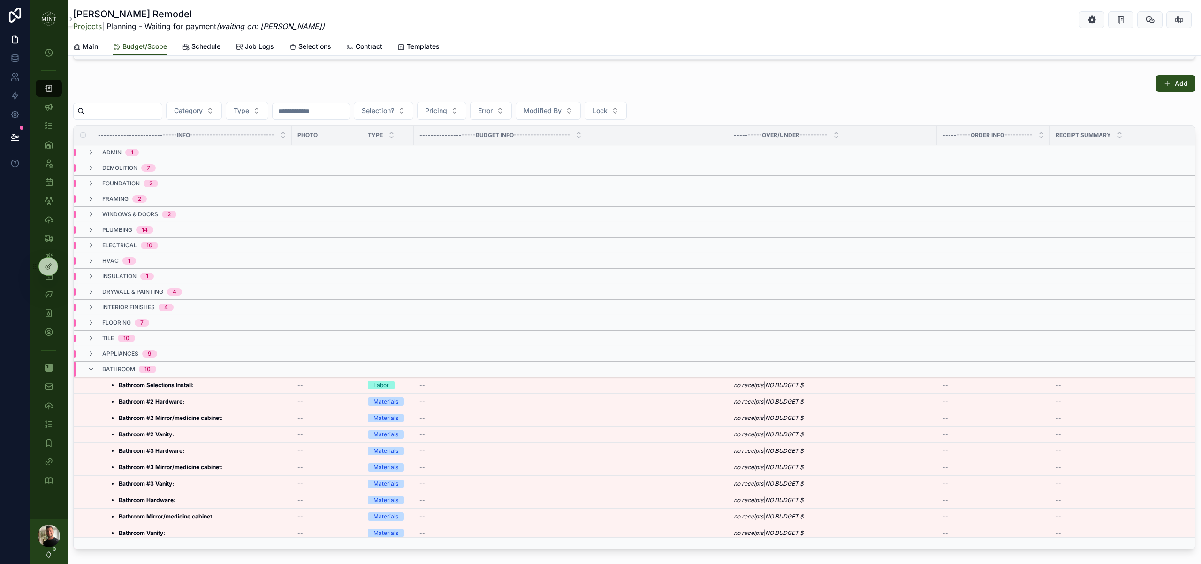
scroll to position [20, 0]
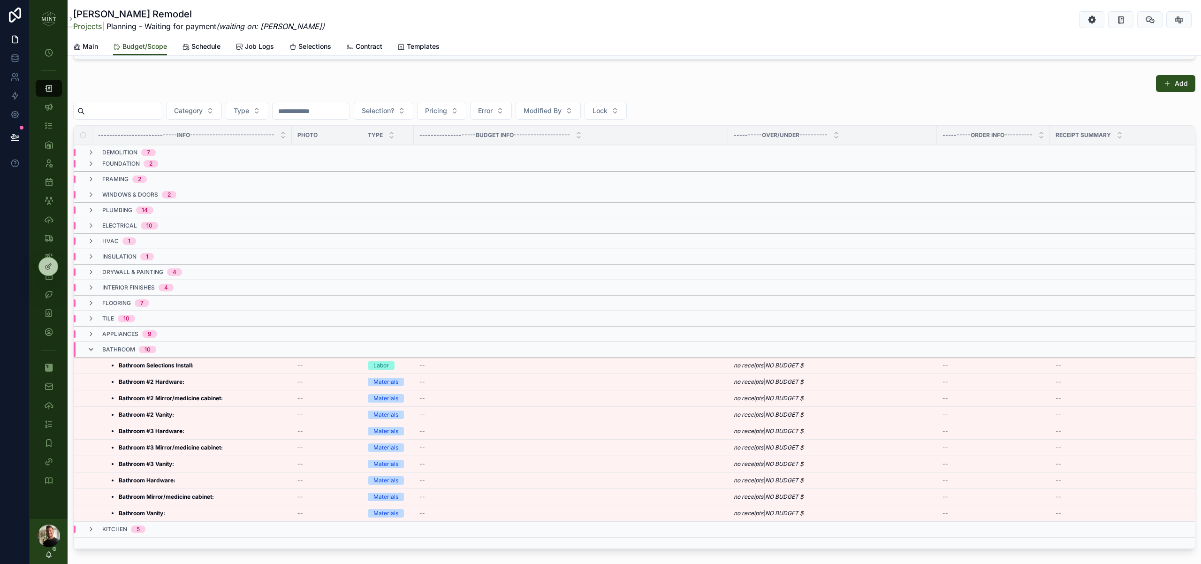
click at [94, 349] on icon "scrollable content" at bounding box center [91, 350] width 8 height 8
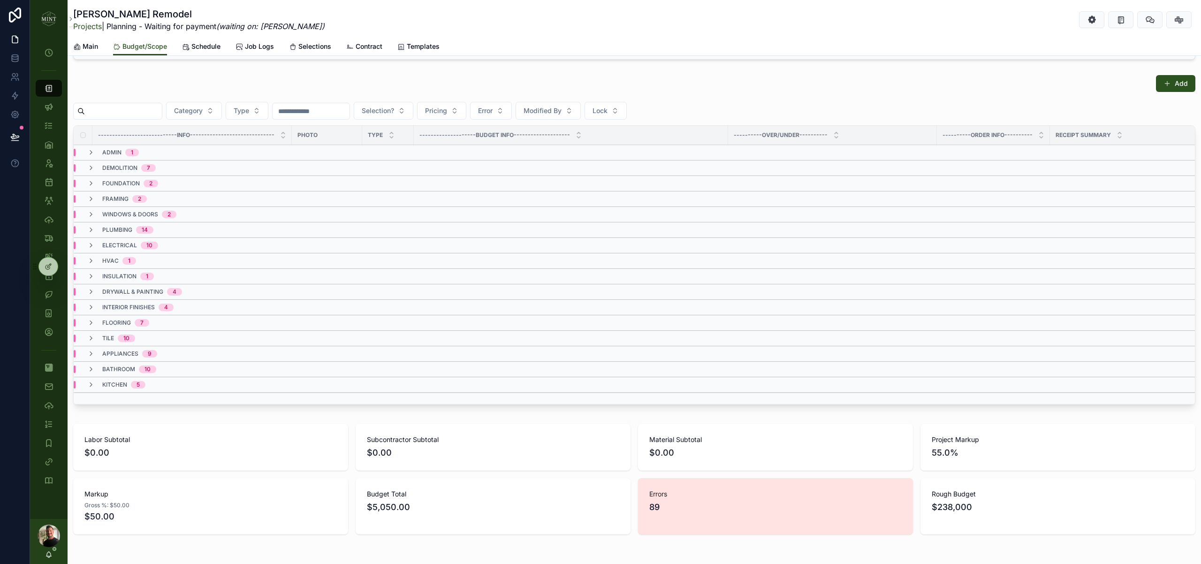
scroll to position [0, 0]
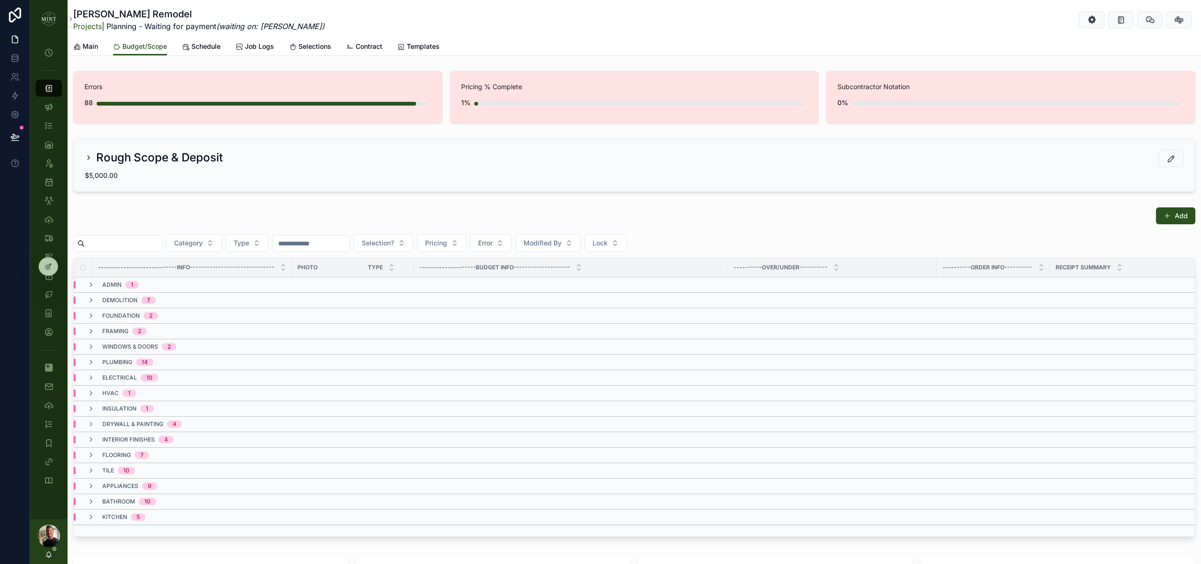
click at [368, 42] on span "Contract" at bounding box center [368, 46] width 27 height 9
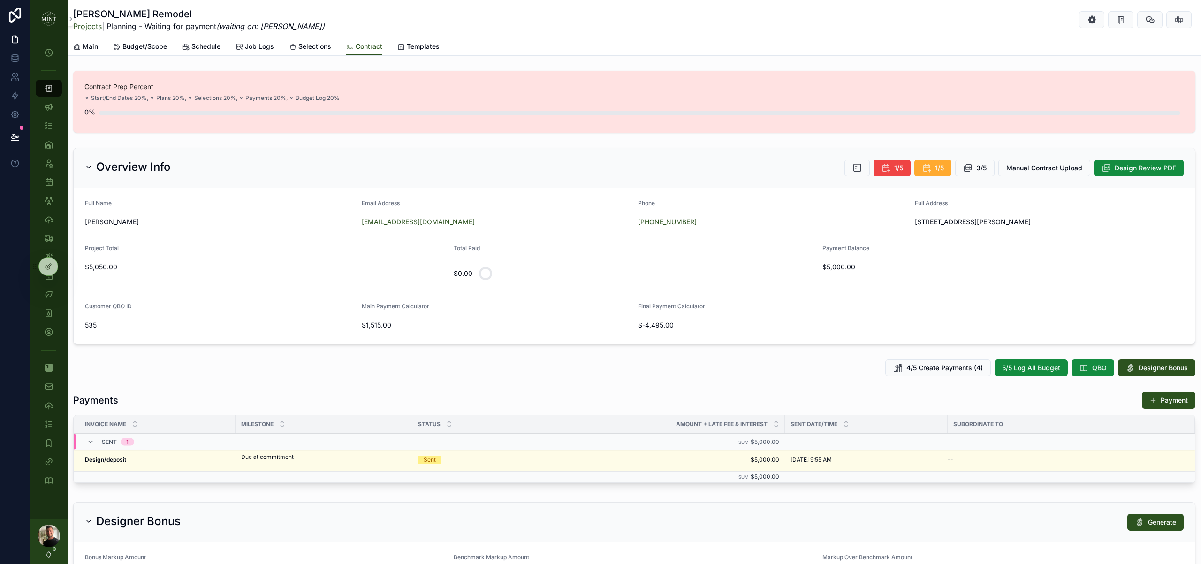
scroll to position [73, 0]
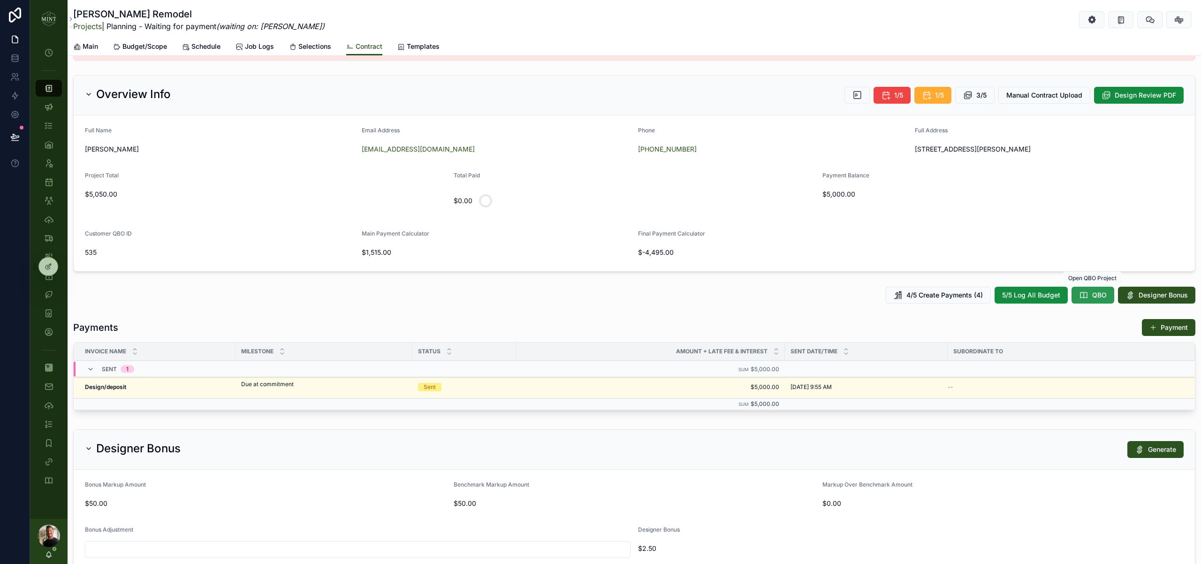
click at [1091, 297] on button "QBO" at bounding box center [1092, 295] width 43 height 17
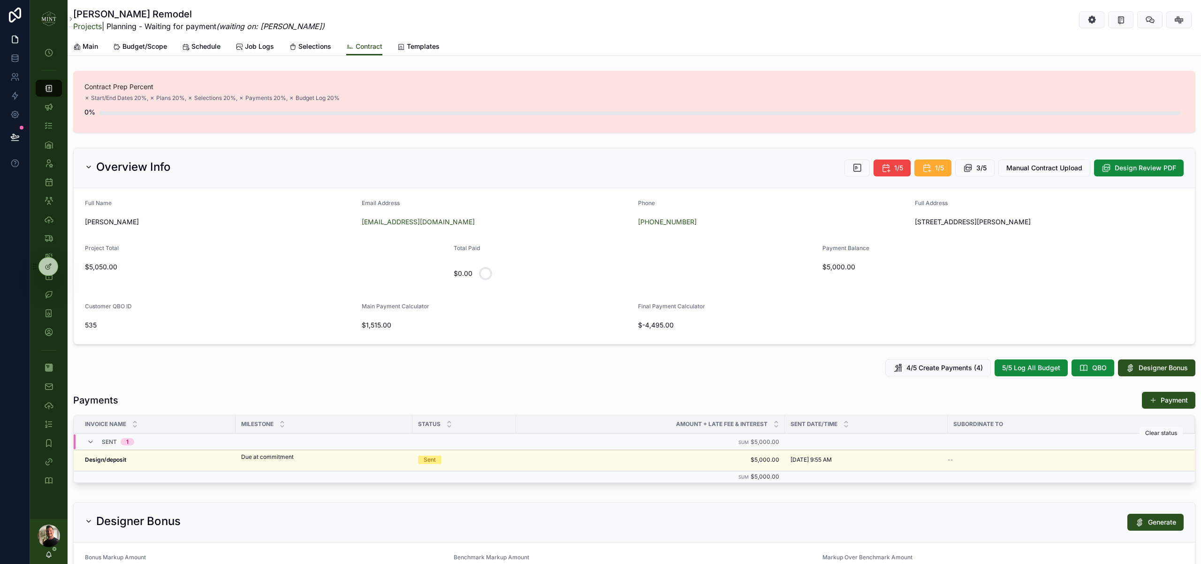
click at [0, 0] on icon "scrollable content" at bounding box center [0, 0] width 0 height 0
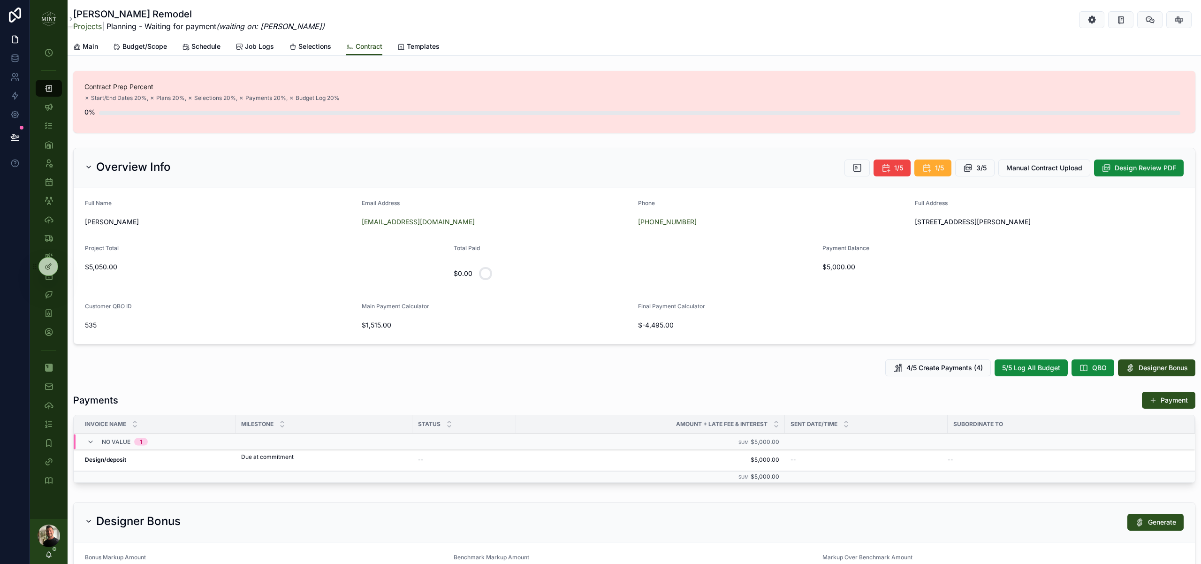
click at [0, 0] on button "scrollable content" at bounding box center [0, 0] width 0 height 0
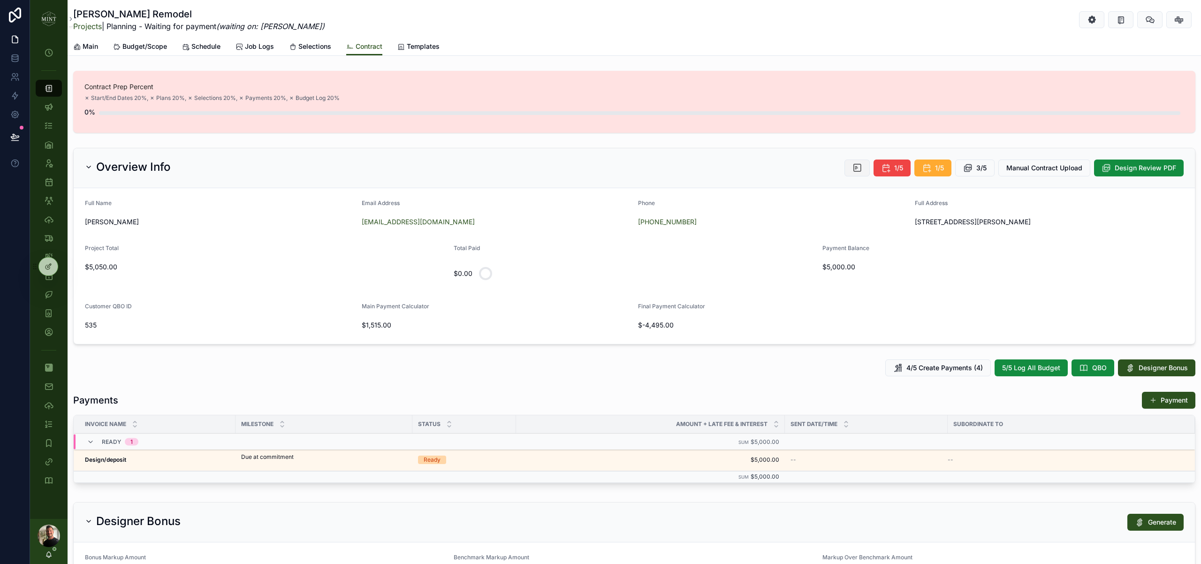
click at [863, 174] on button "scrollable content" at bounding box center [856, 167] width 25 height 17
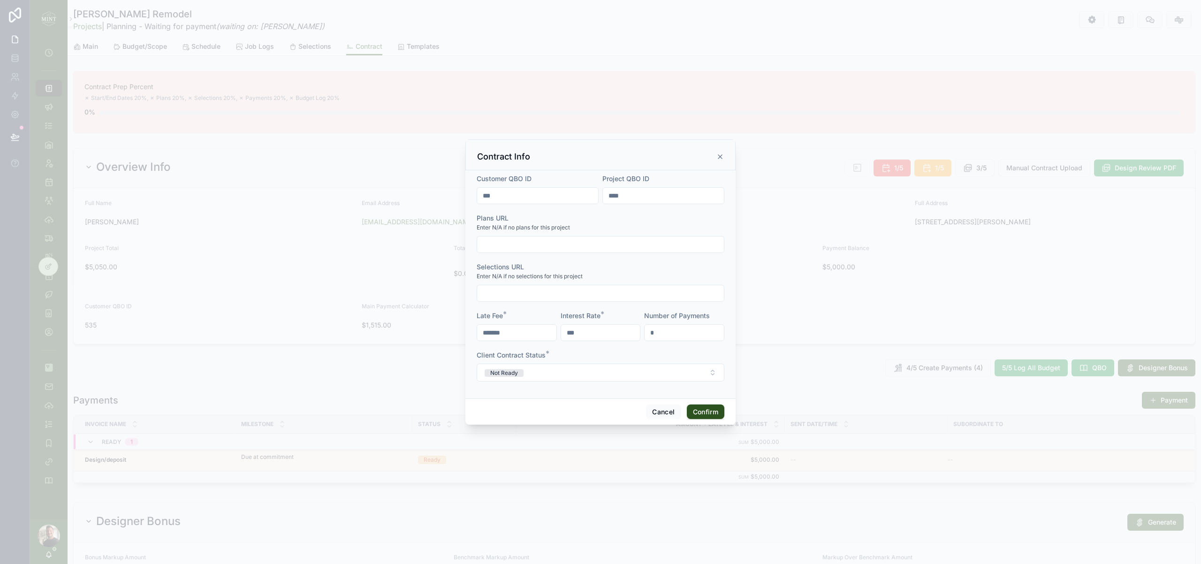
click at [653, 198] on input "****" at bounding box center [663, 195] width 121 height 13
type input "****"
click at [711, 412] on button "Confirm" at bounding box center [706, 411] width 38 height 15
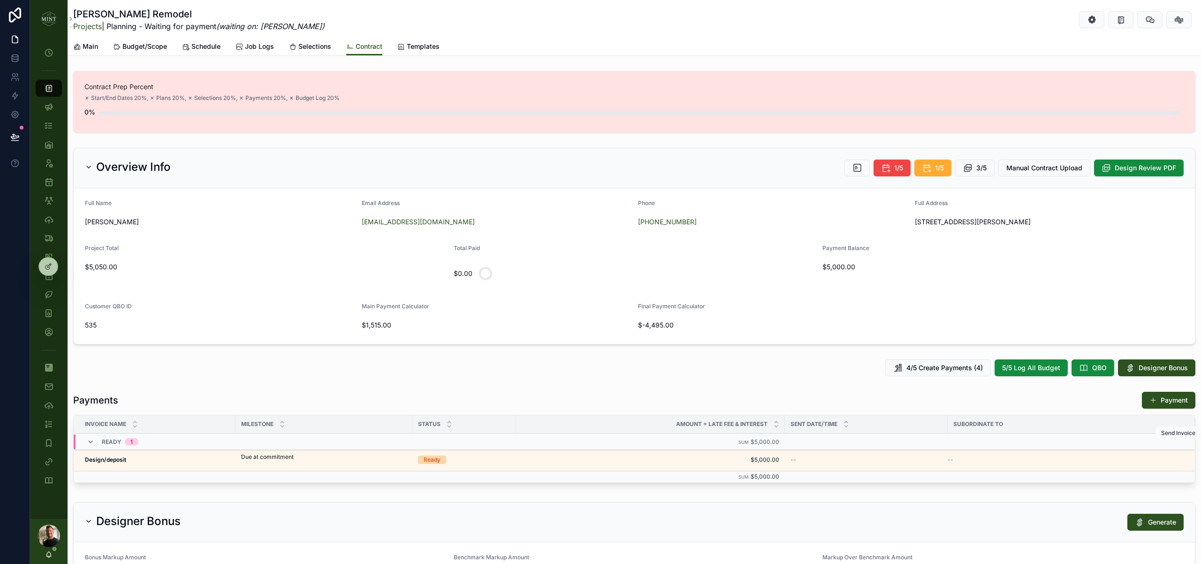
click at [0, 0] on icon "scrollable content" at bounding box center [0, 0] width 0 height 0
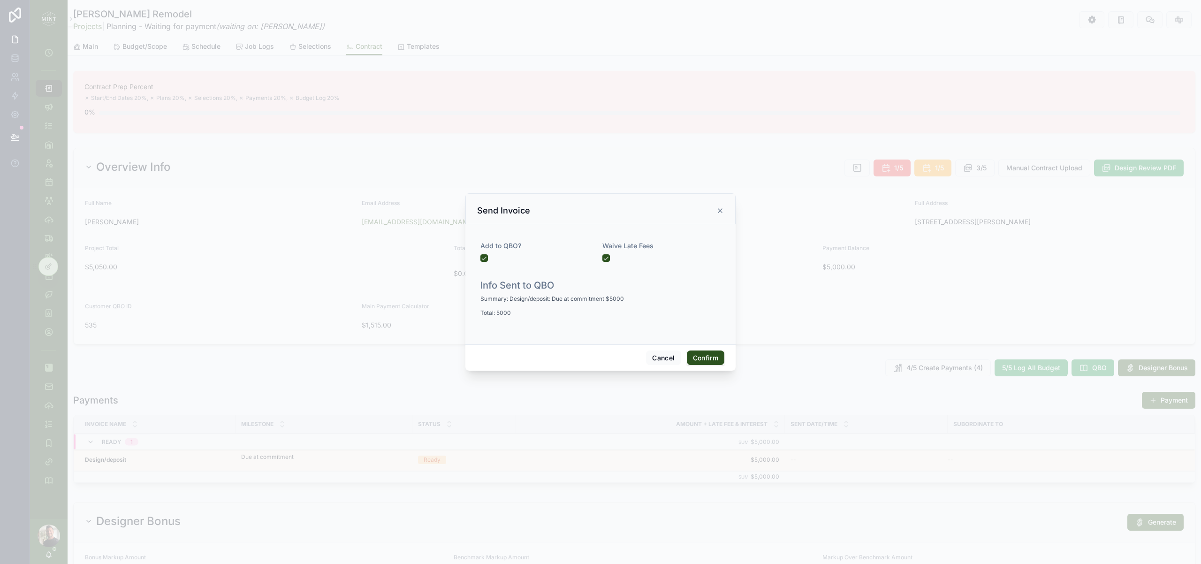
click at [695, 361] on button "Confirm" at bounding box center [706, 357] width 38 height 15
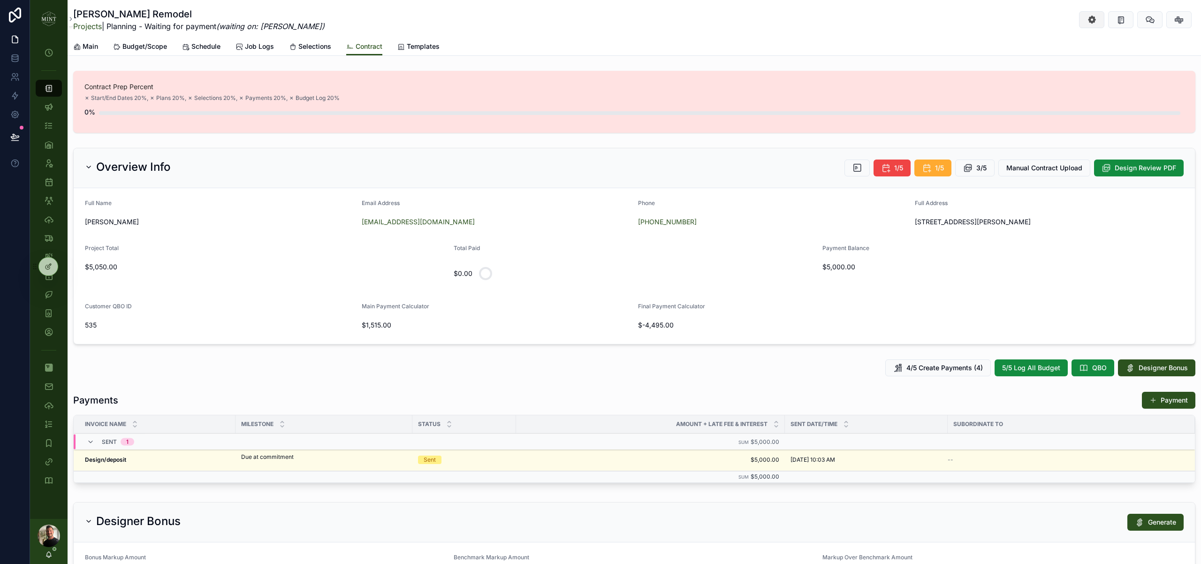
click at [1098, 17] on button "scrollable content" at bounding box center [1091, 19] width 25 height 17
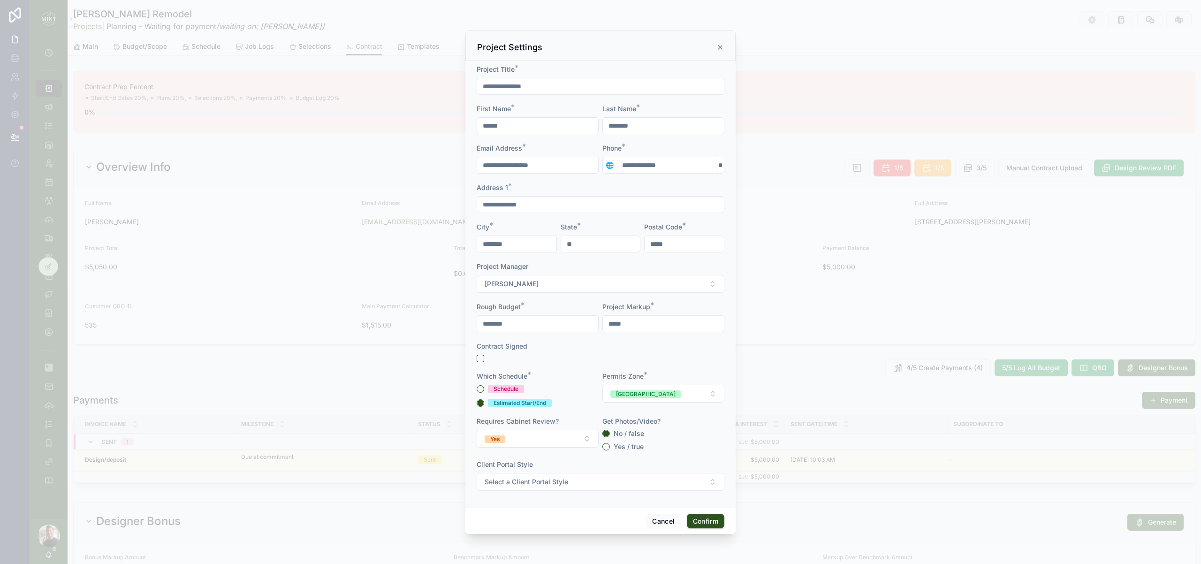
drag, startPoint x: 513, startPoint y: 87, endPoint x: 476, endPoint y: 84, distance: 36.7
click at [472, 84] on div "**********" at bounding box center [600, 284] width 270 height 446
type input "**********"
drag, startPoint x: 702, startPoint y: 525, endPoint x: 695, endPoint y: 521, distance: 8.4
click at [702, 525] on button "Confirm" at bounding box center [706, 520] width 38 height 15
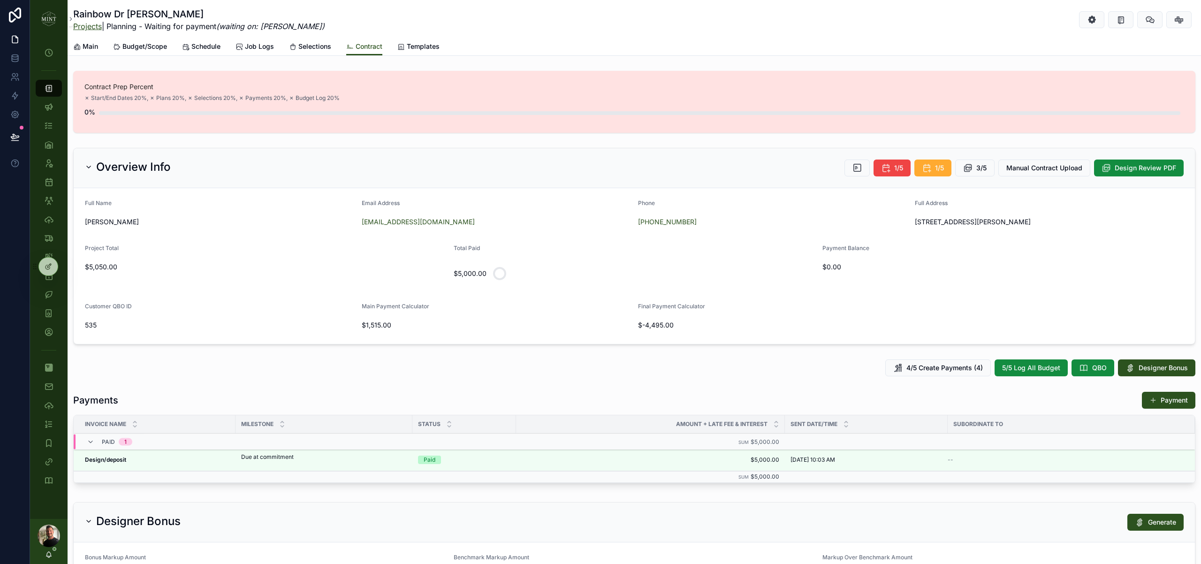
click at [89, 26] on link "Projects" at bounding box center [87, 26] width 29 height 9
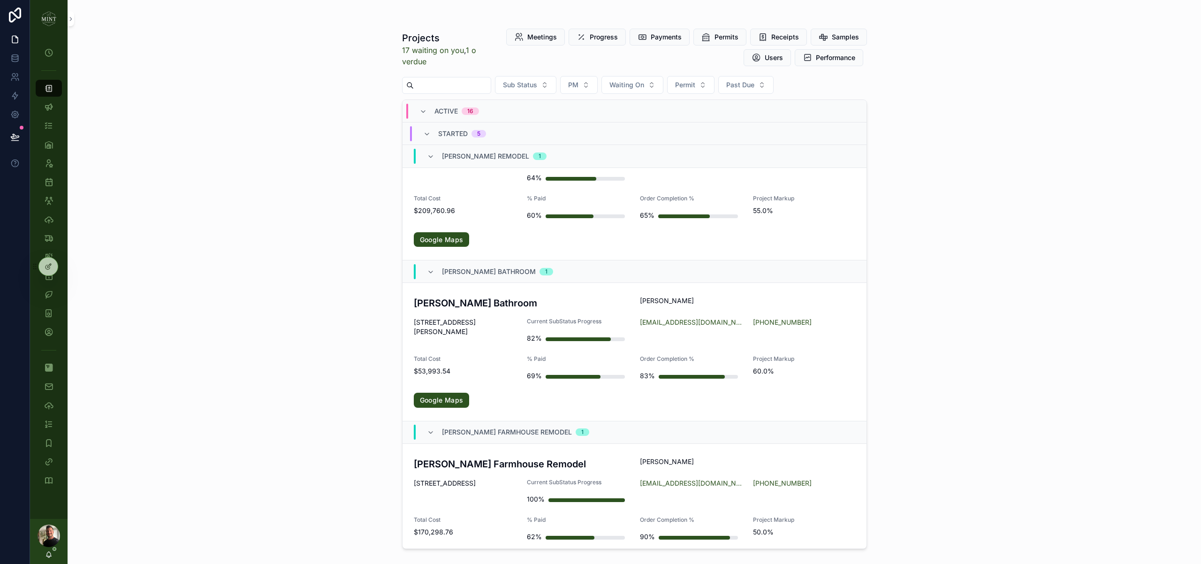
scroll to position [522, 0]
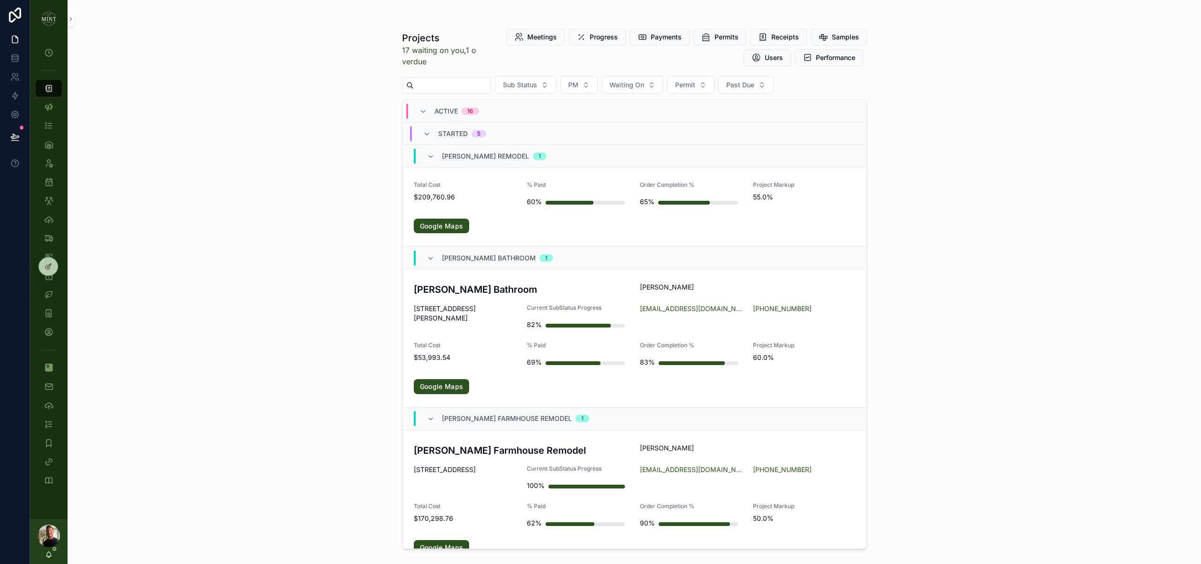
click at [493, 319] on span "[STREET_ADDRESS][PERSON_NAME]" at bounding box center [465, 313] width 102 height 19
